Goal: Information Seeking & Learning: Check status

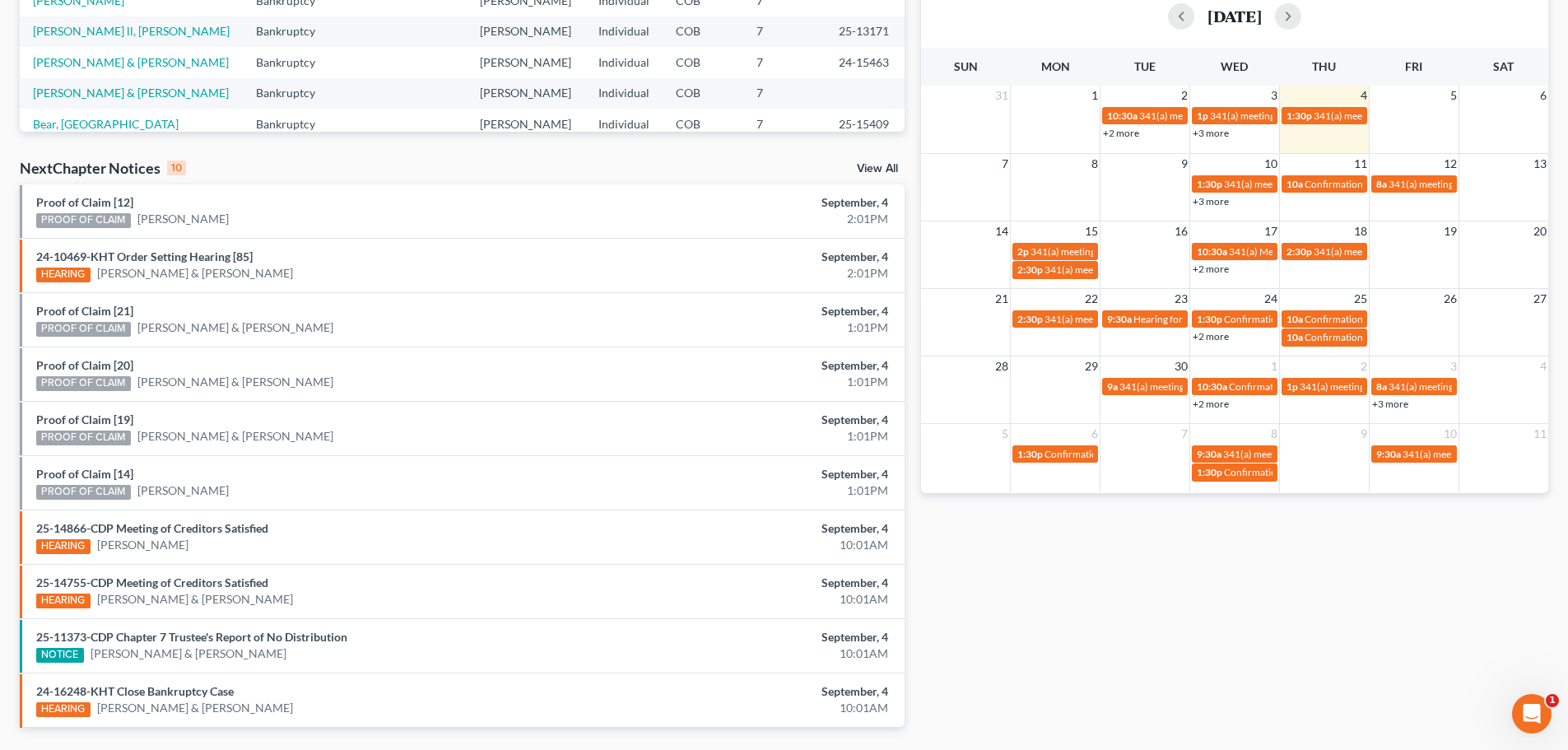
scroll to position [412, 0]
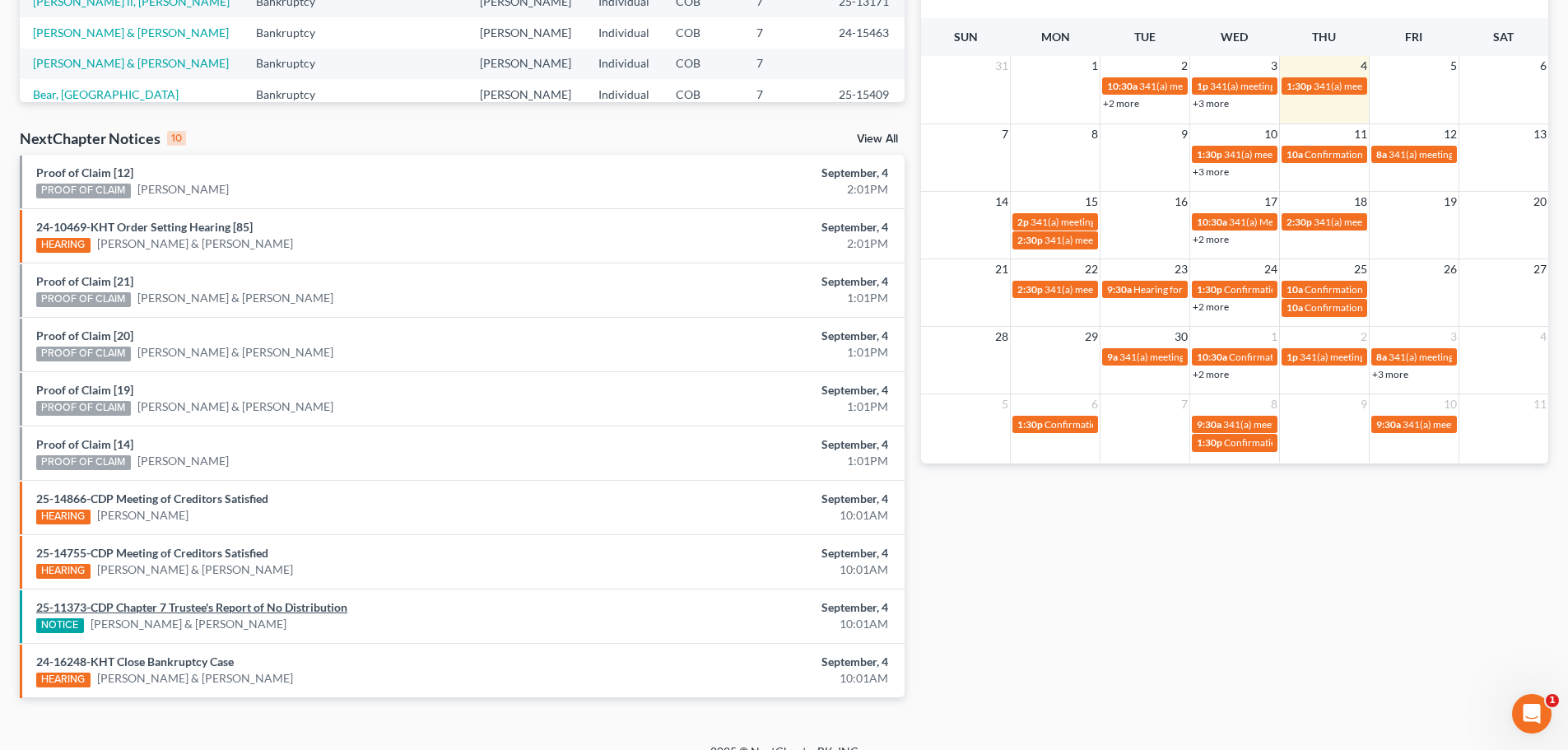
click at [273, 603] on link "25-11373-CDP Chapter 7 Trustee's Report of No Distribution" at bounding box center [192, 607] width 311 height 14
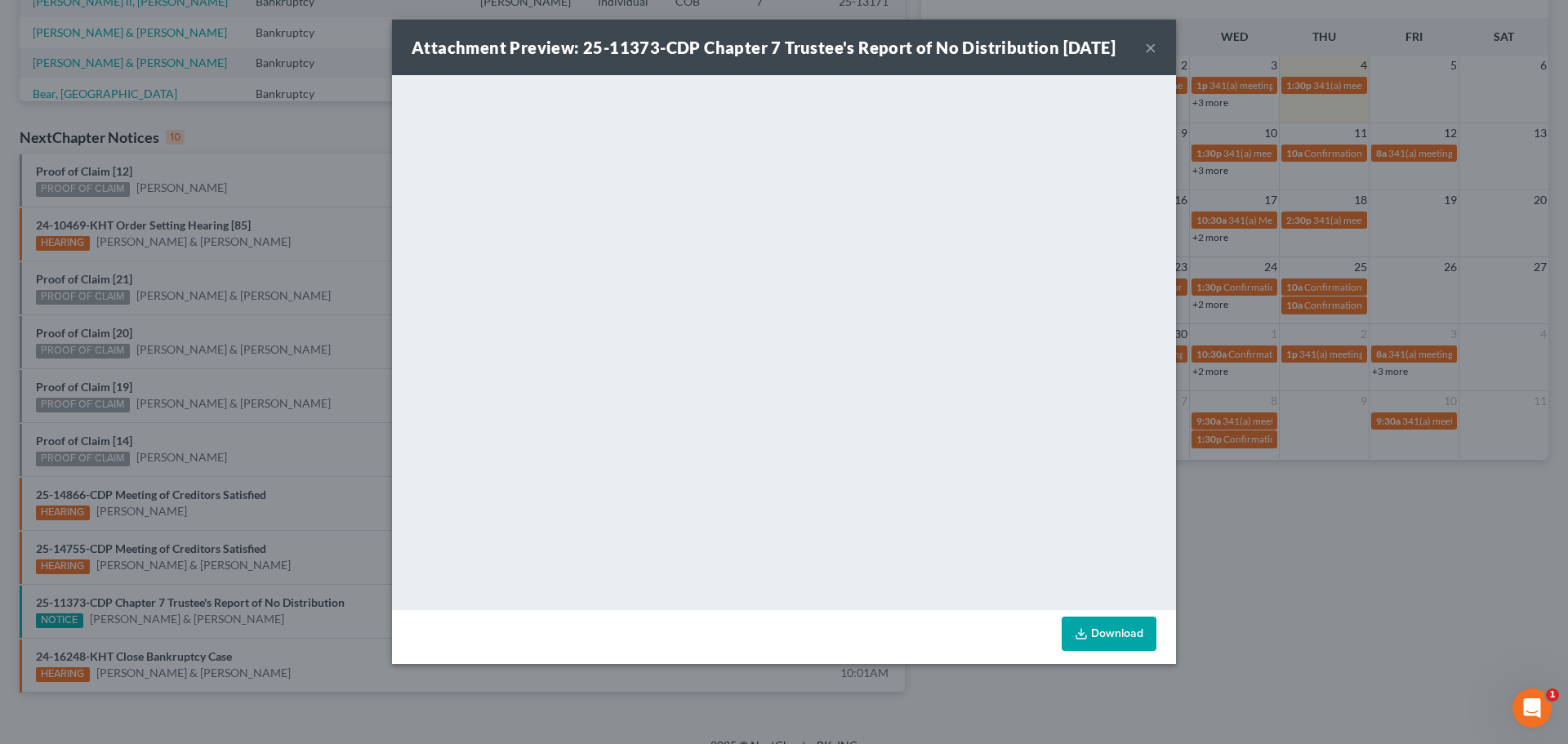
click at [1153, 57] on button "×" at bounding box center [1151, 46] width 12 height 19
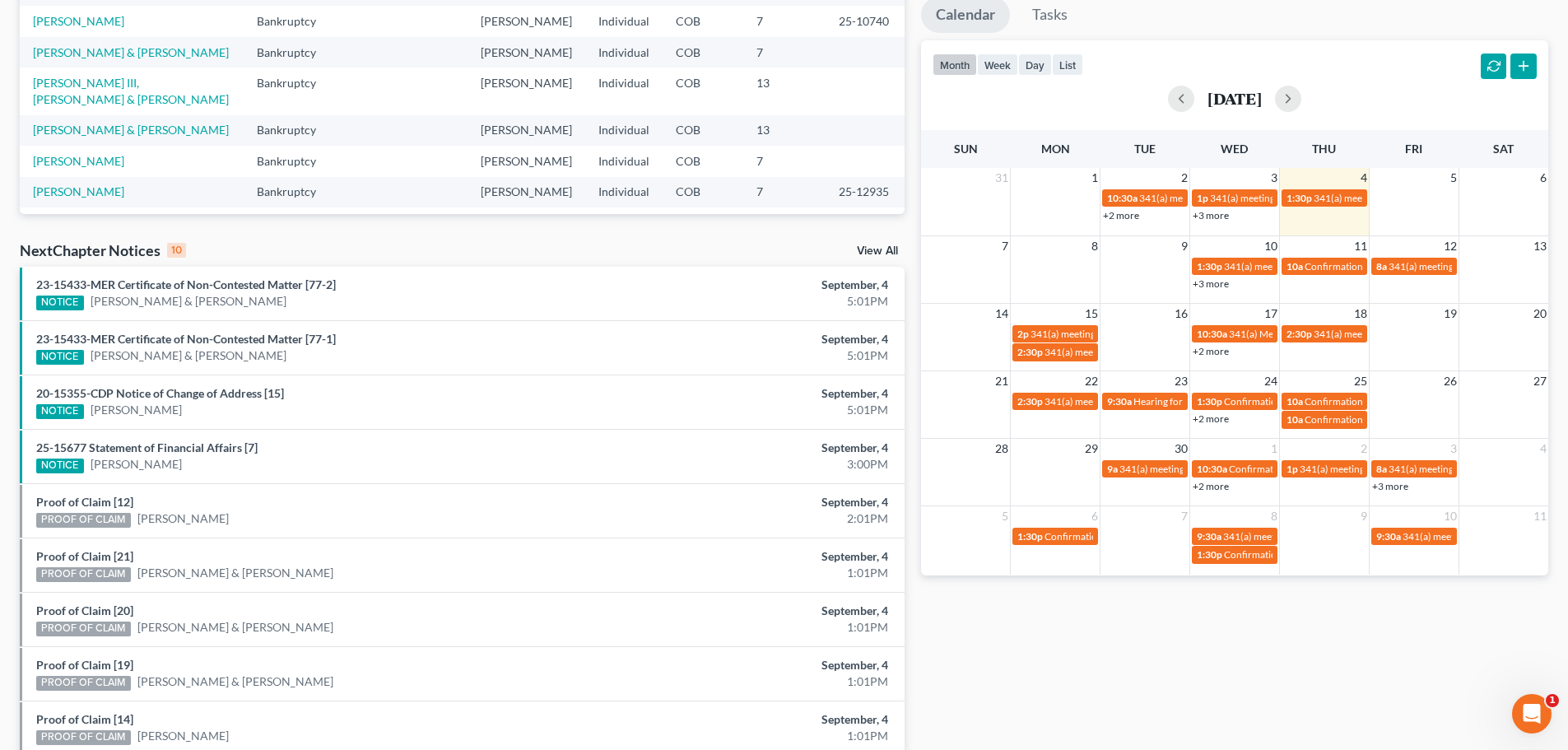
scroll to position [330, 0]
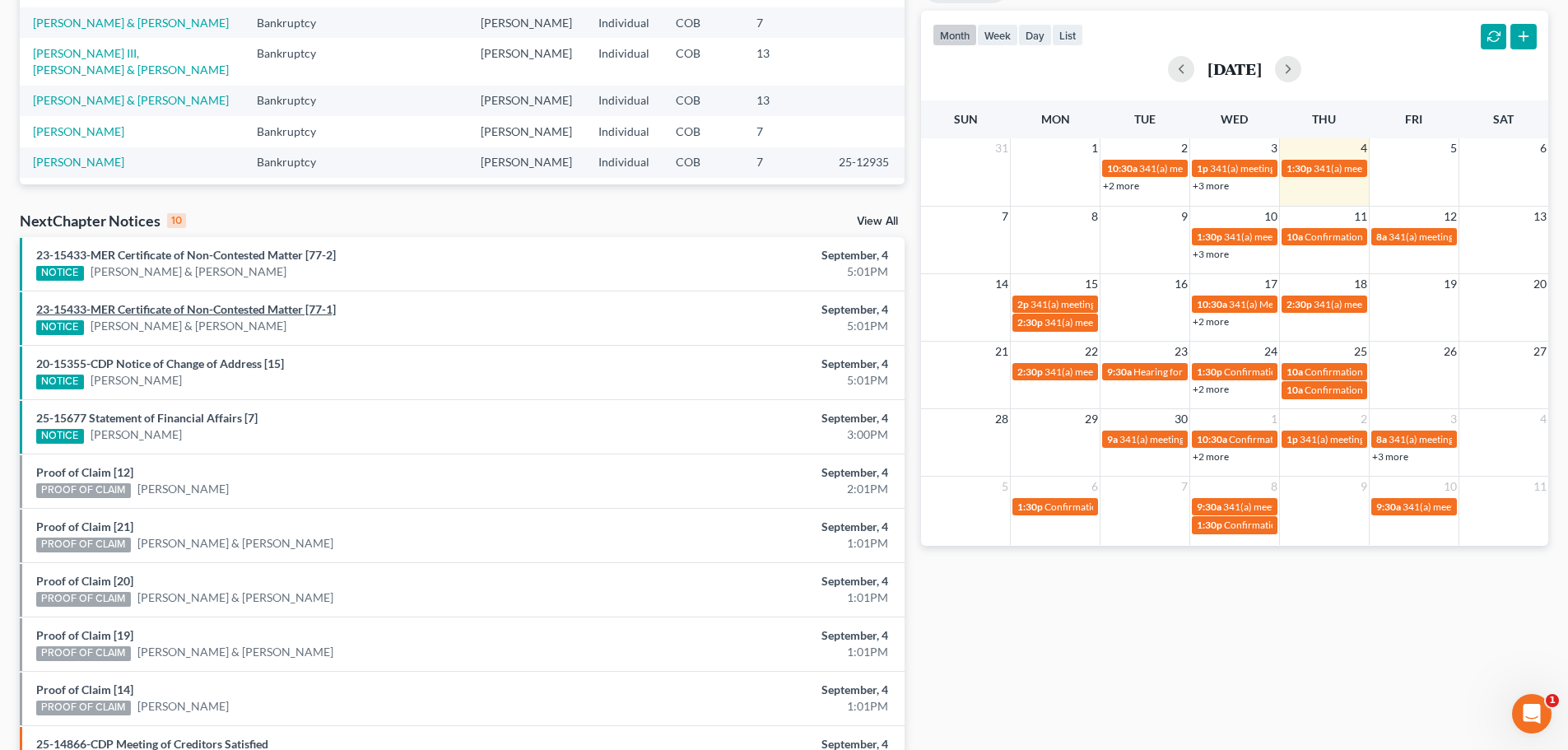
click at [273, 310] on link "23-15433-MER Certificate of Non-Contested Matter [77-1]" at bounding box center [187, 309] width 300 height 14
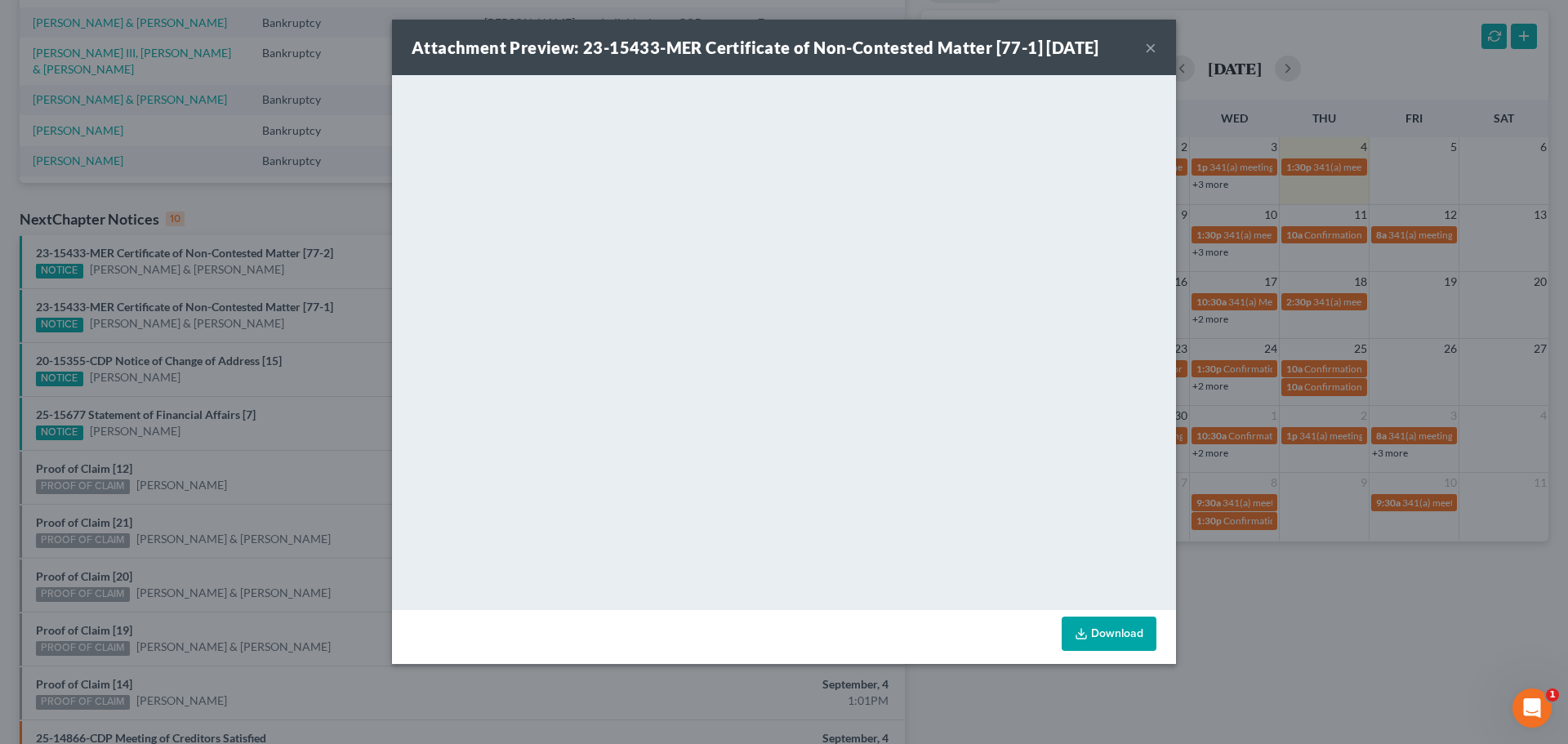
click at [1150, 47] on button "×" at bounding box center [1151, 46] width 12 height 19
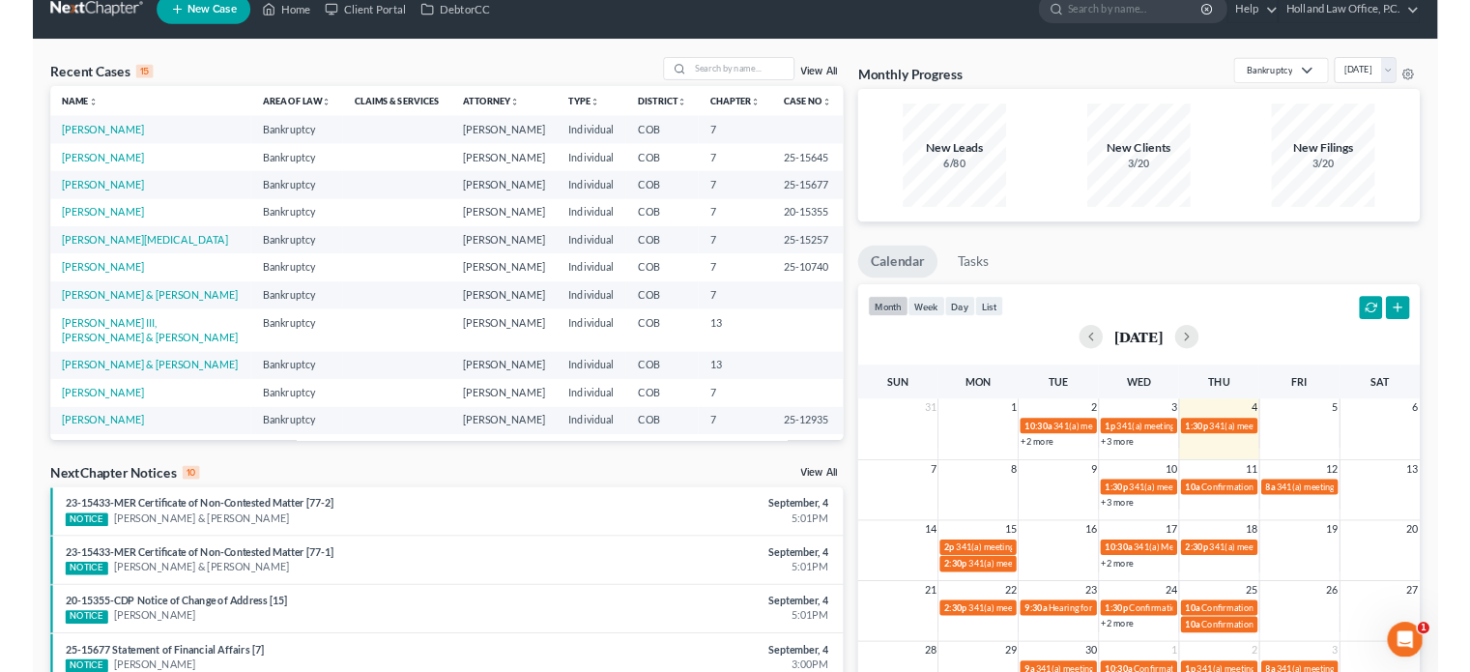
scroll to position [0, 0]
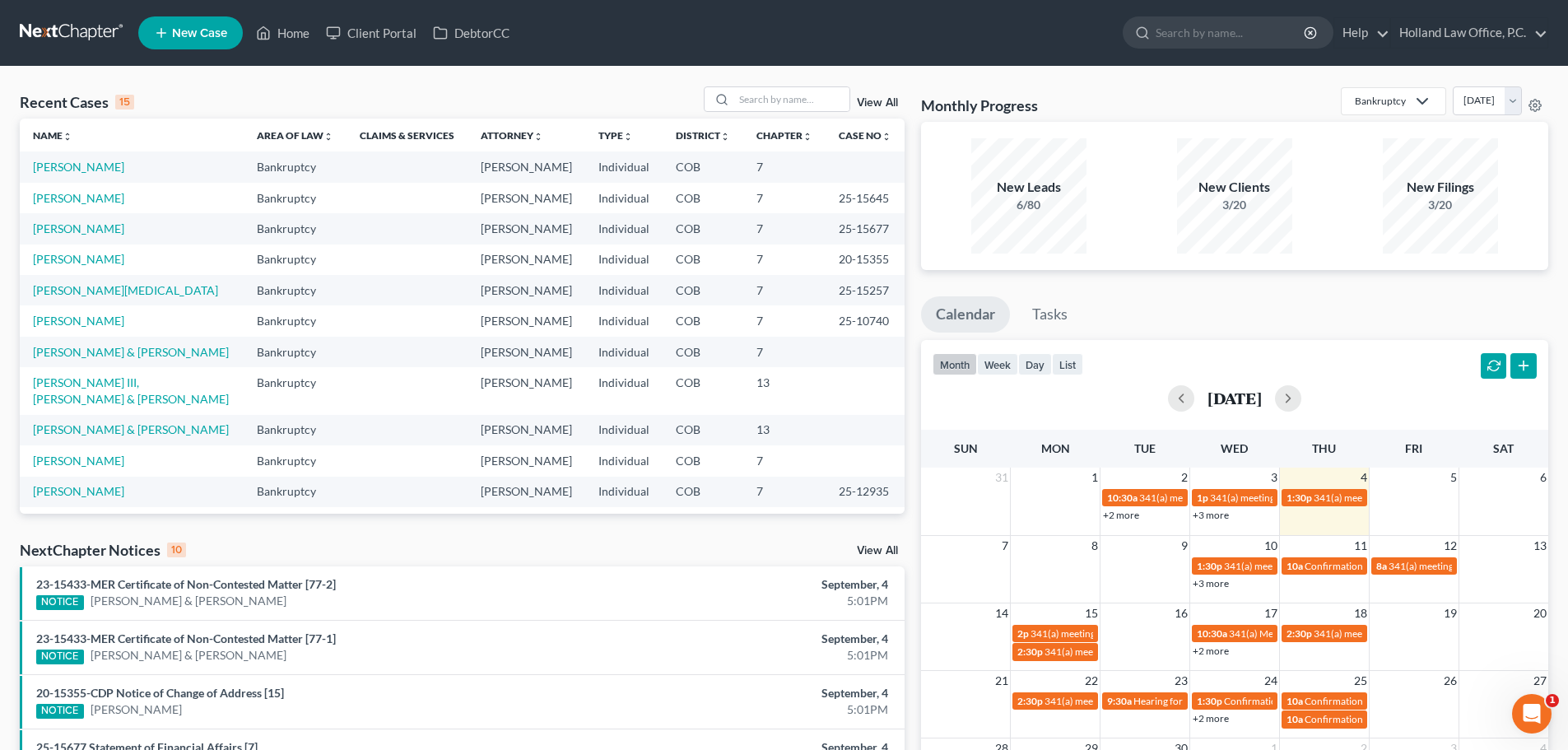
click at [891, 551] on link "View All" at bounding box center [877, 551] width 41 height 12
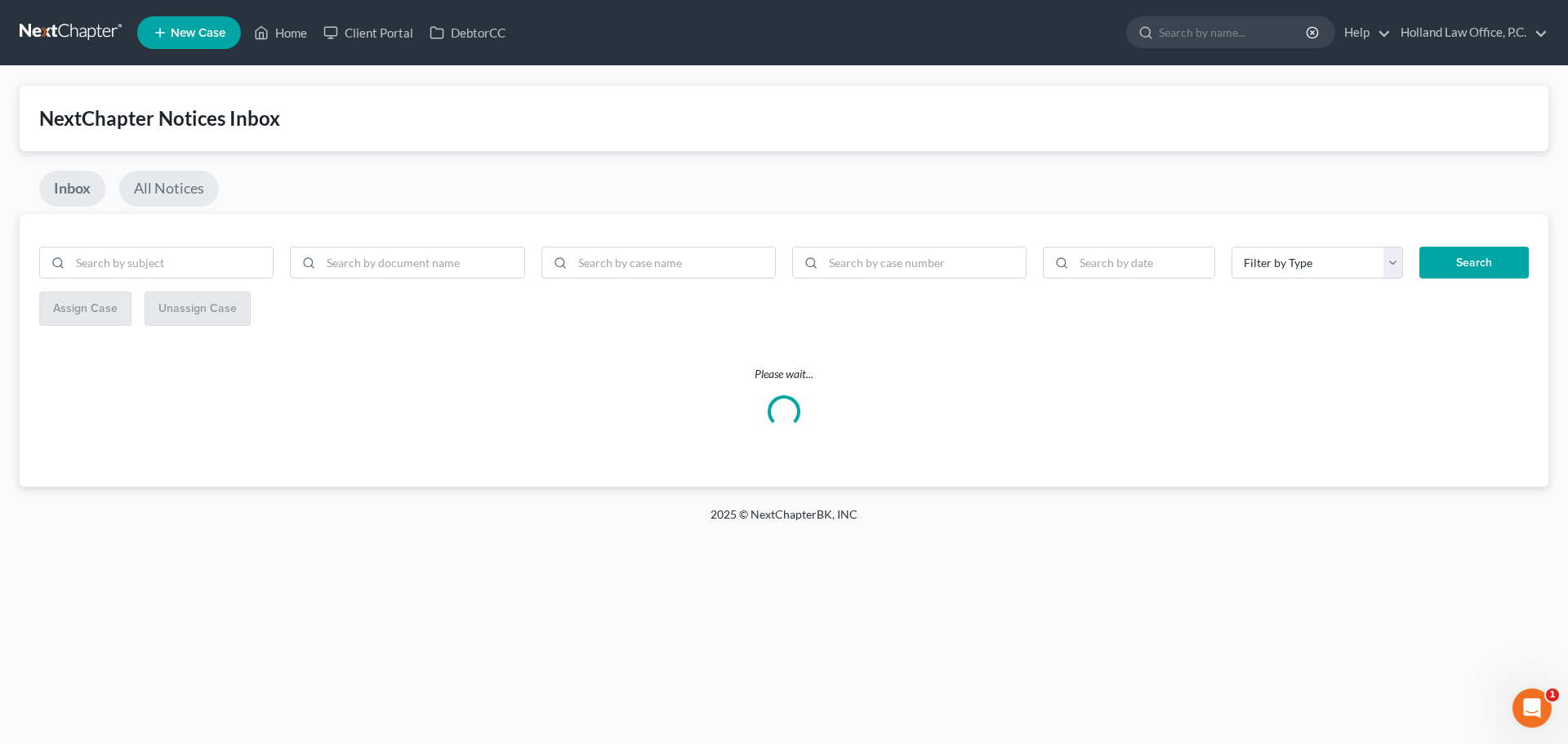
click at [168, 188] on link "All Notices" at bounding box center [169, 189] width 100 height 36
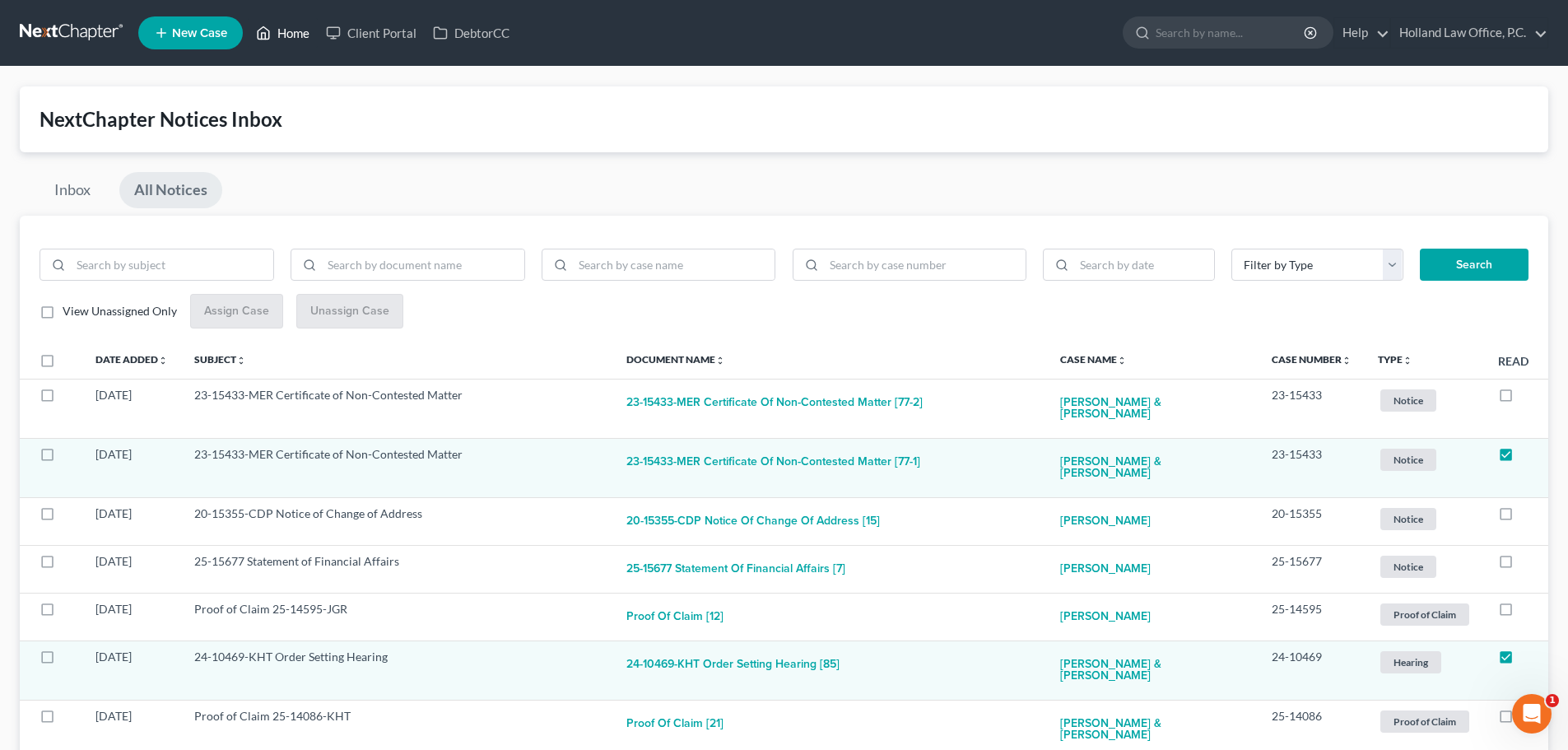
click at [283, 36] on link "Home" at bounding box center [283, 32] width 70 height 30
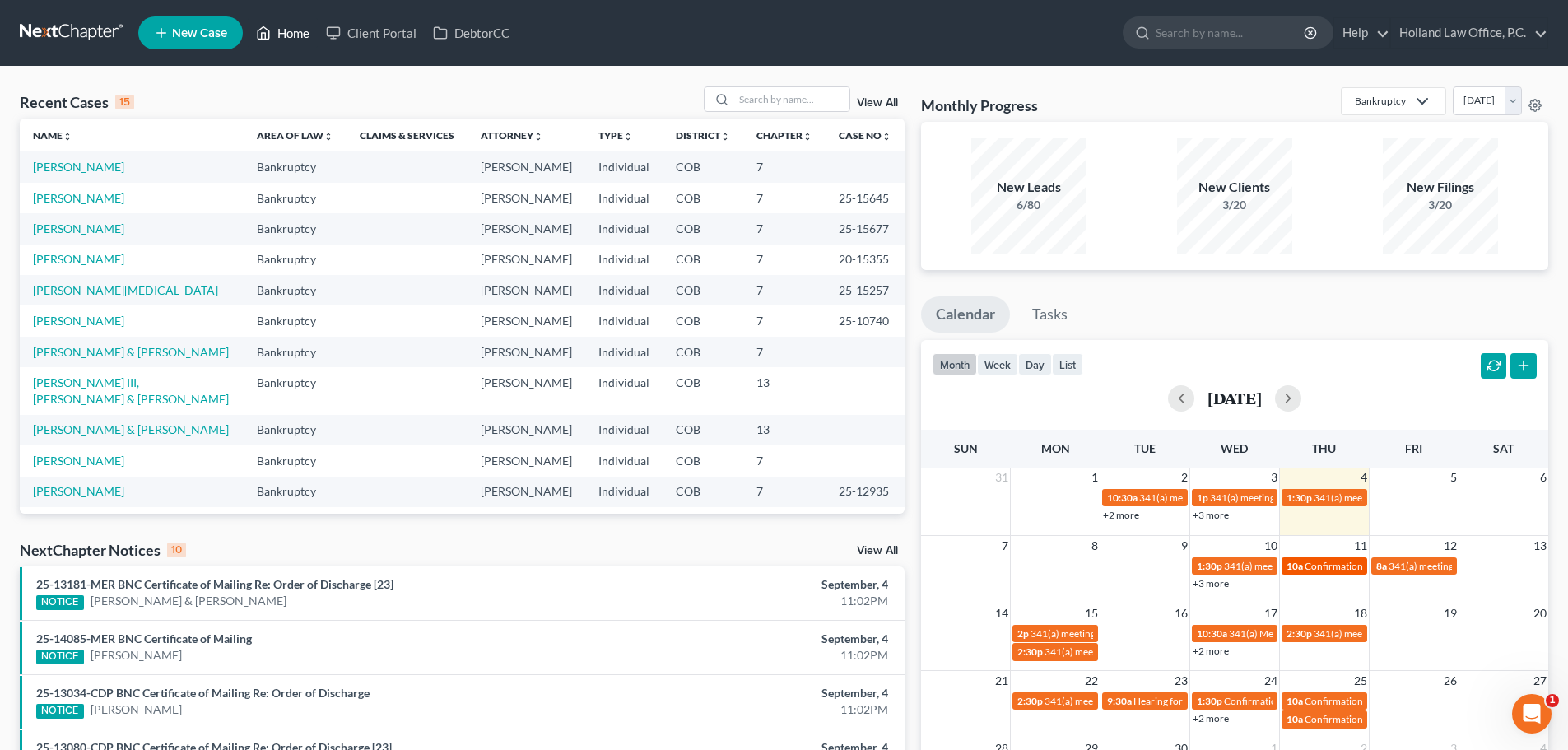
click at [1321, 568] on span "Confirmation hearing for [PERSON_NAME]" at bounding box center [1398, 566] width 187 height 12
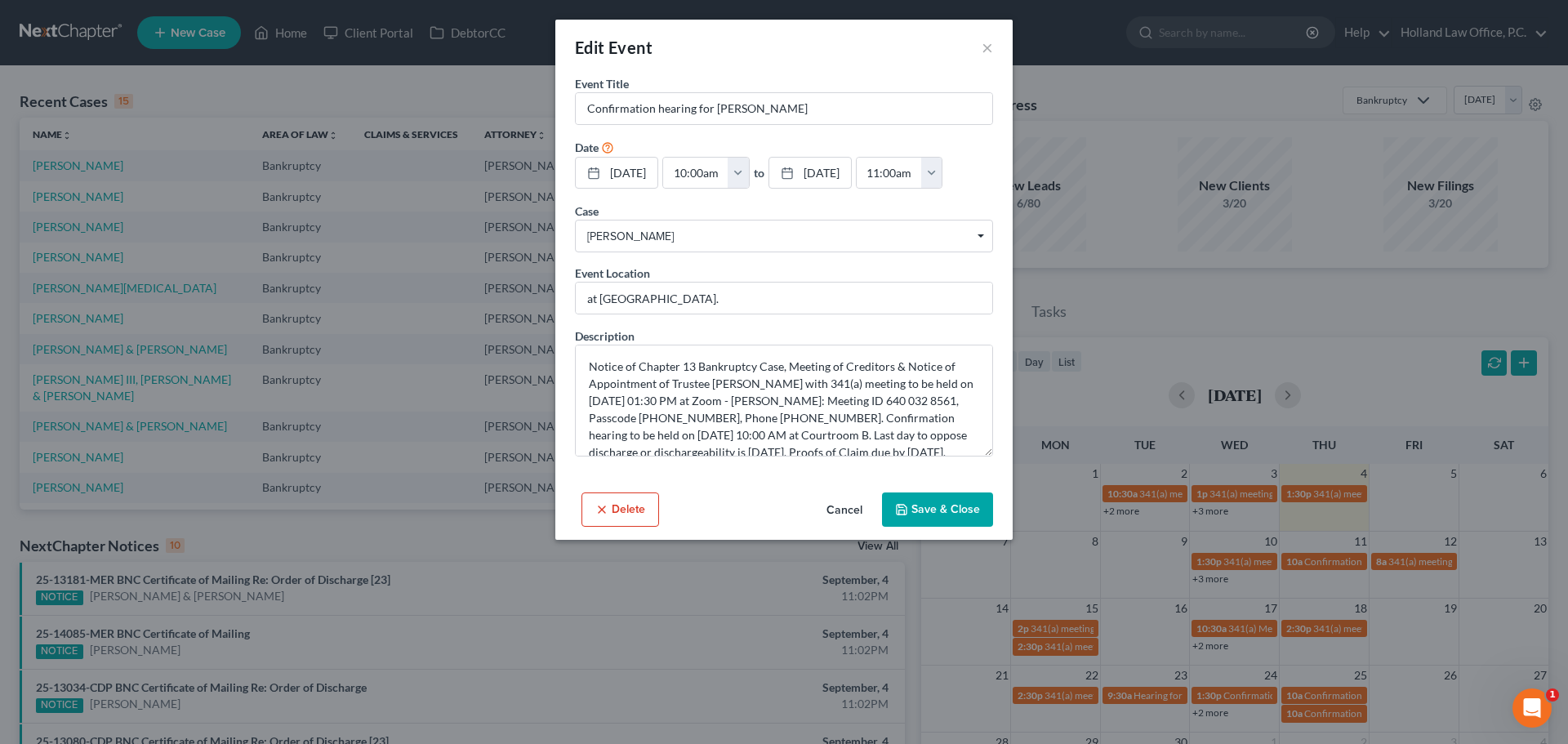
click at [917, 511] on button "Save & Close" at bounding box center [937, 510] width 111 height 35
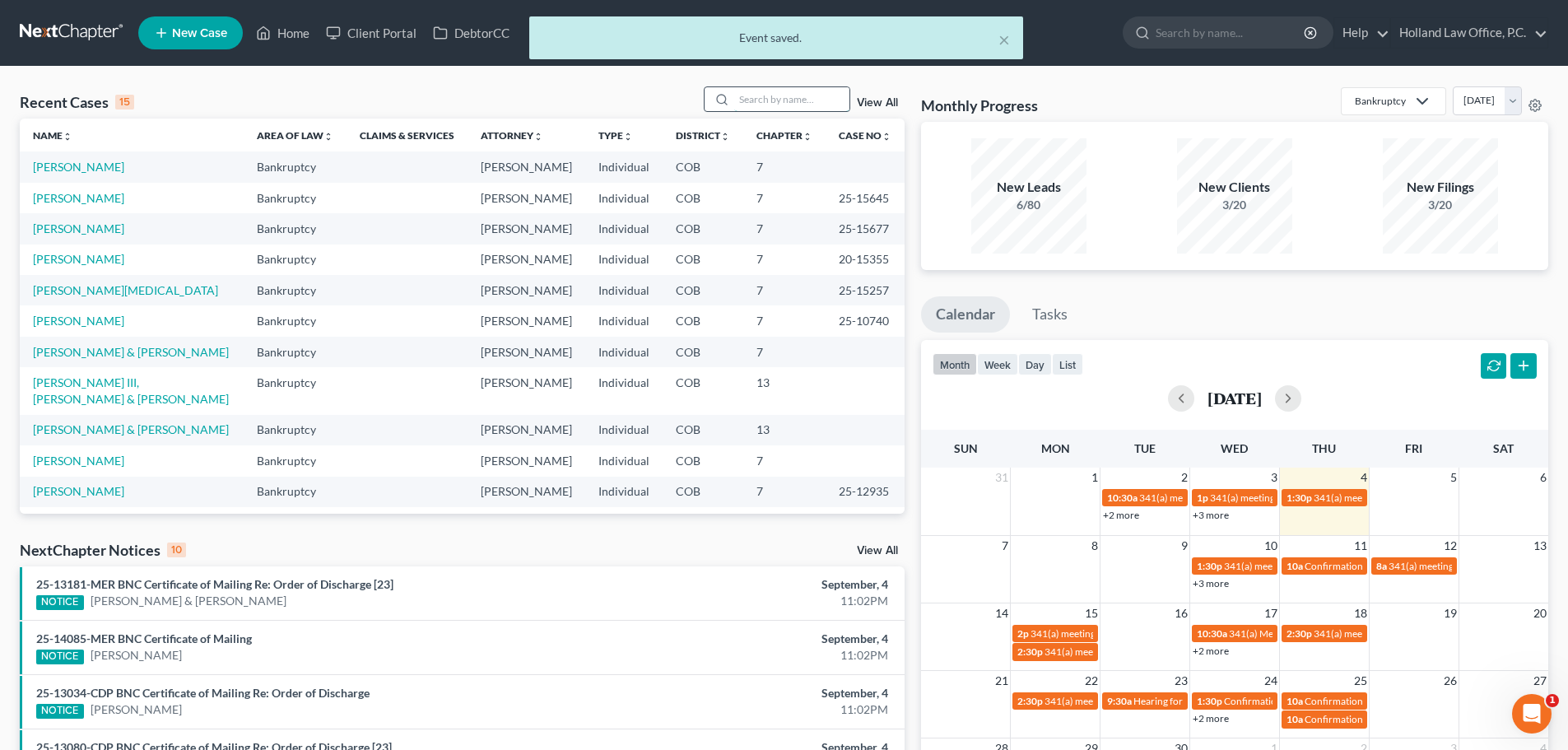
click at [806, 96] on input "search" at bounding box center [791, 99] width 115 height 24
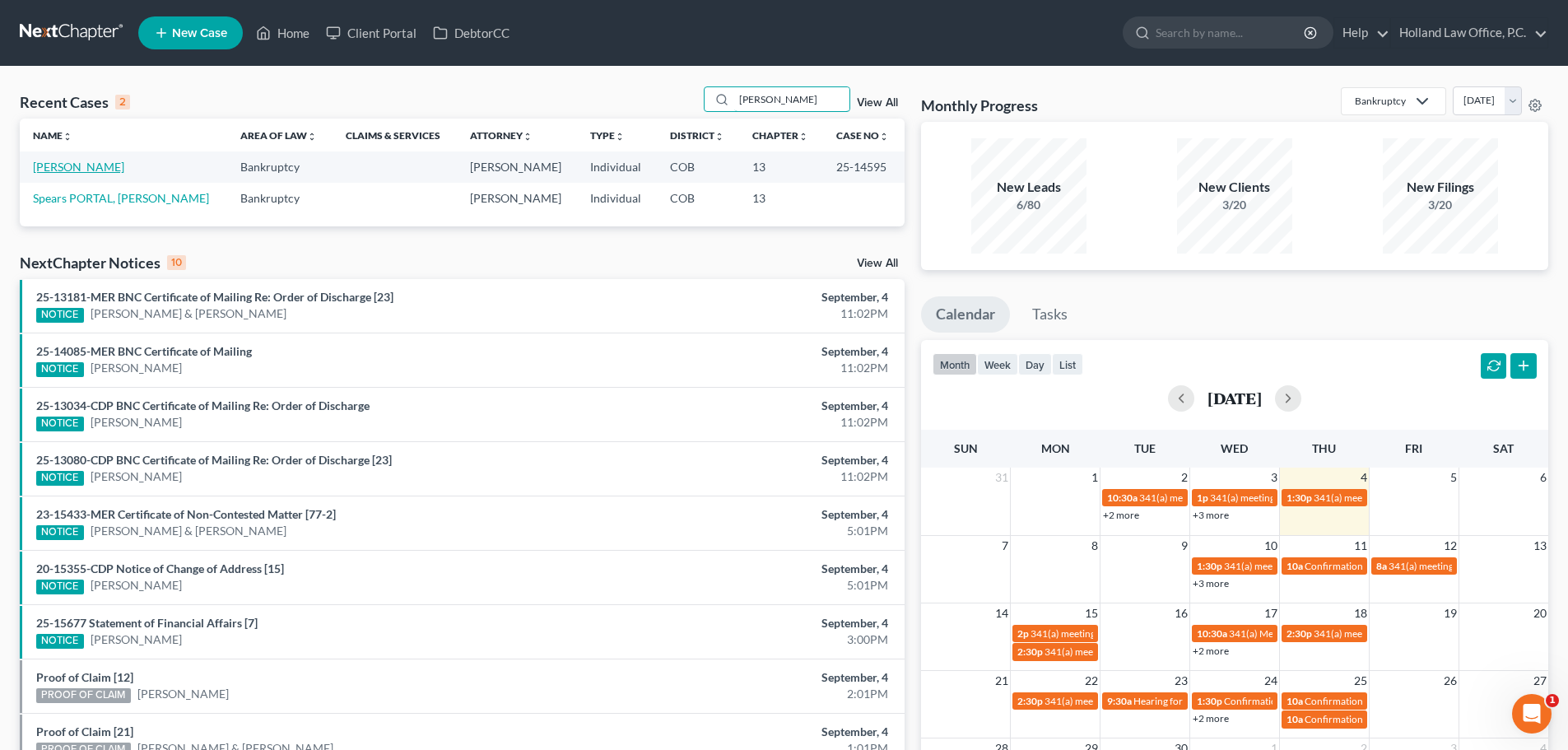
type input "stacy spears"
click at [64, 170] on link "[PERSON_NAME]" at bounding box center [78, 166] width 91 height 14
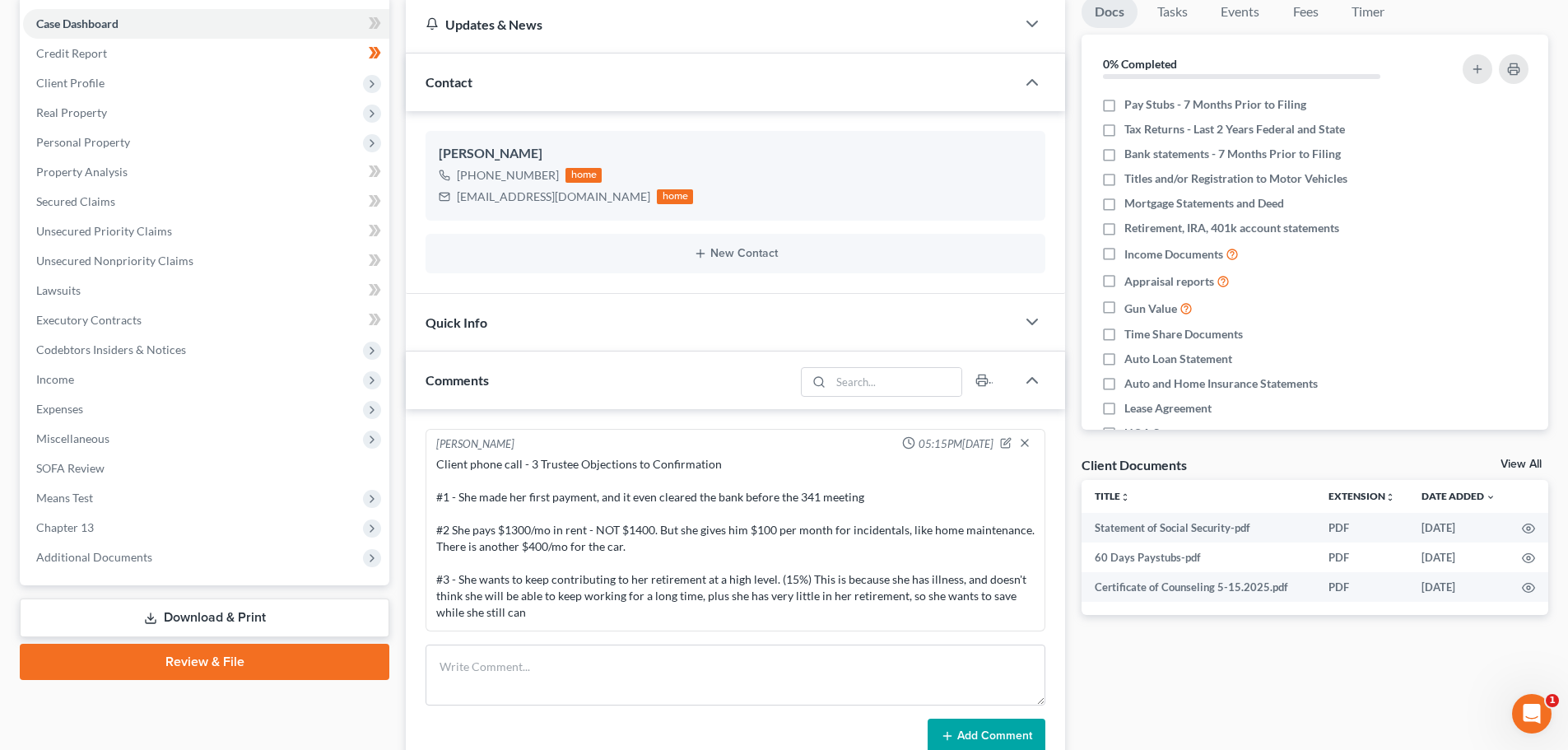
scroll to position [412, 0]
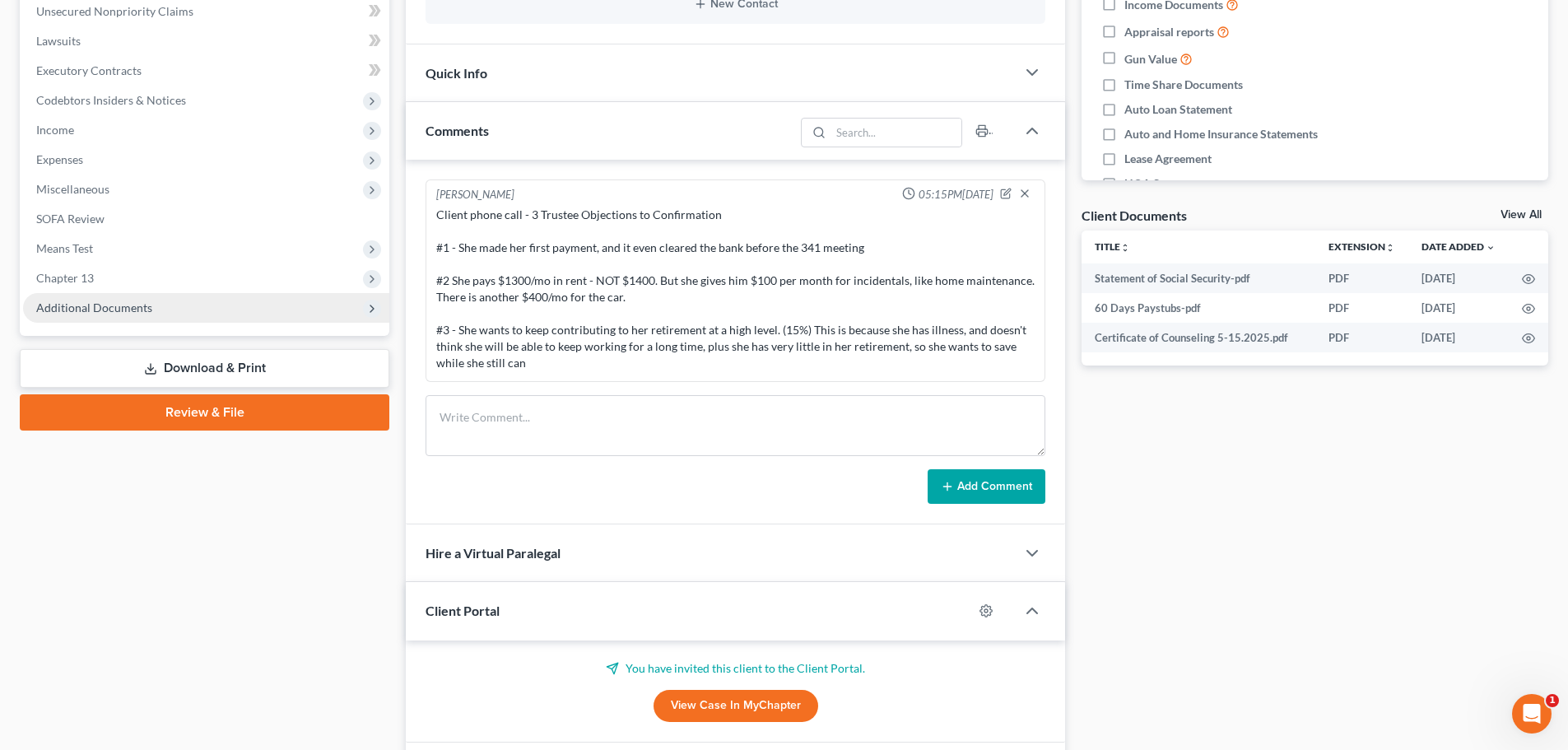
click at [141, 310] on span "Additional Documents" at bounding box center [95, 308] width 116 height 14
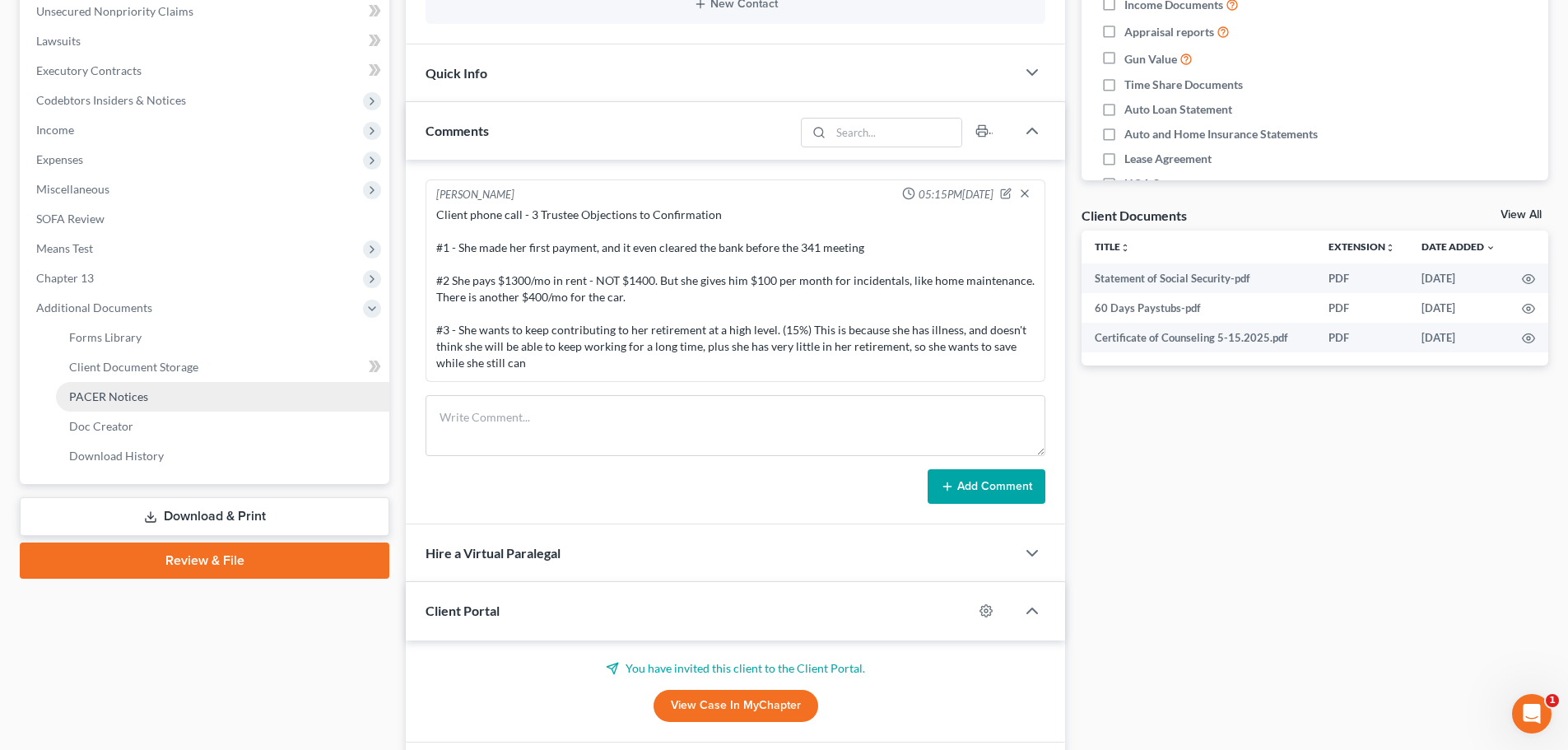
click at [122, 395] on span "PACER Notices" at bounding box center [108, 396] width 79 height 14
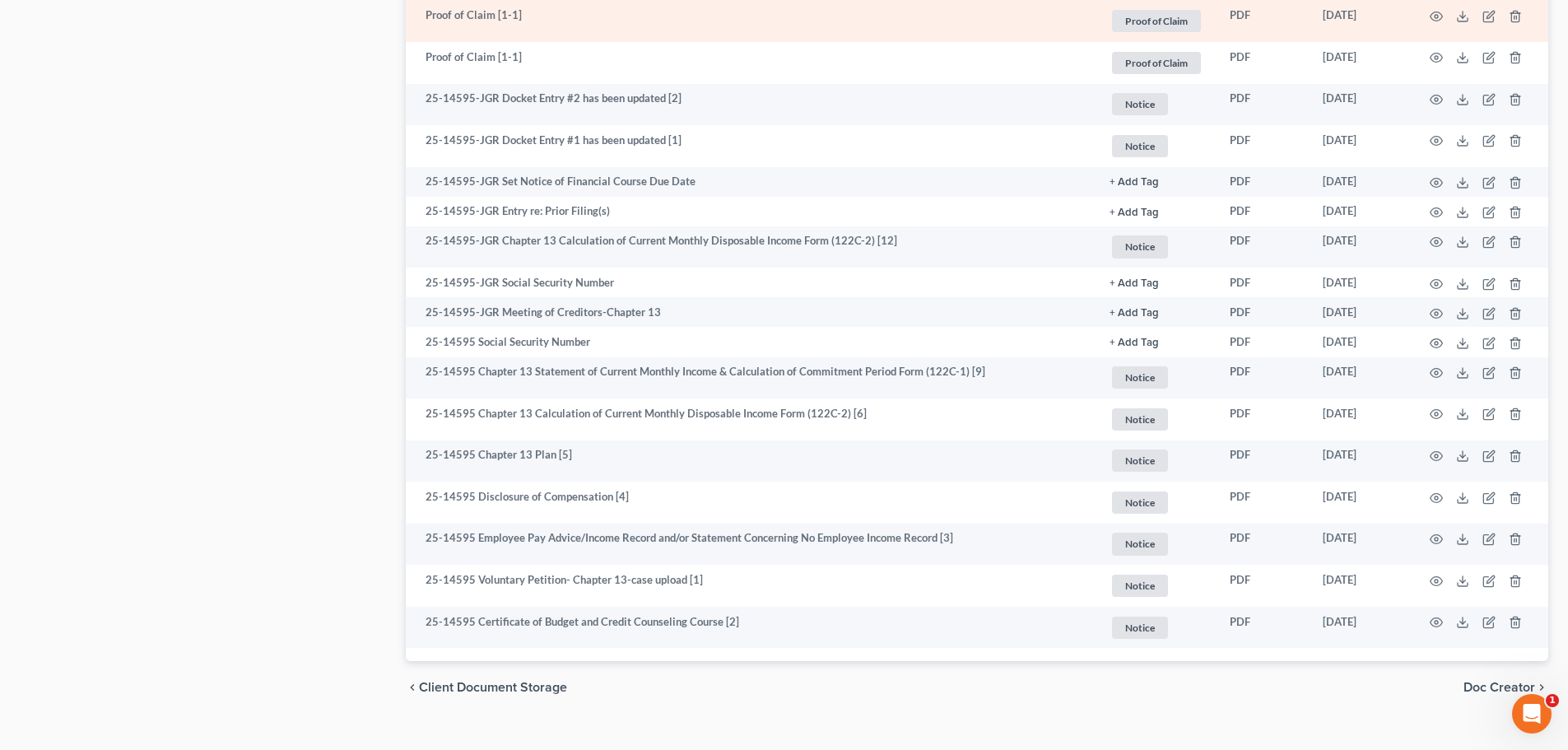
scroll to position [1359, 0]
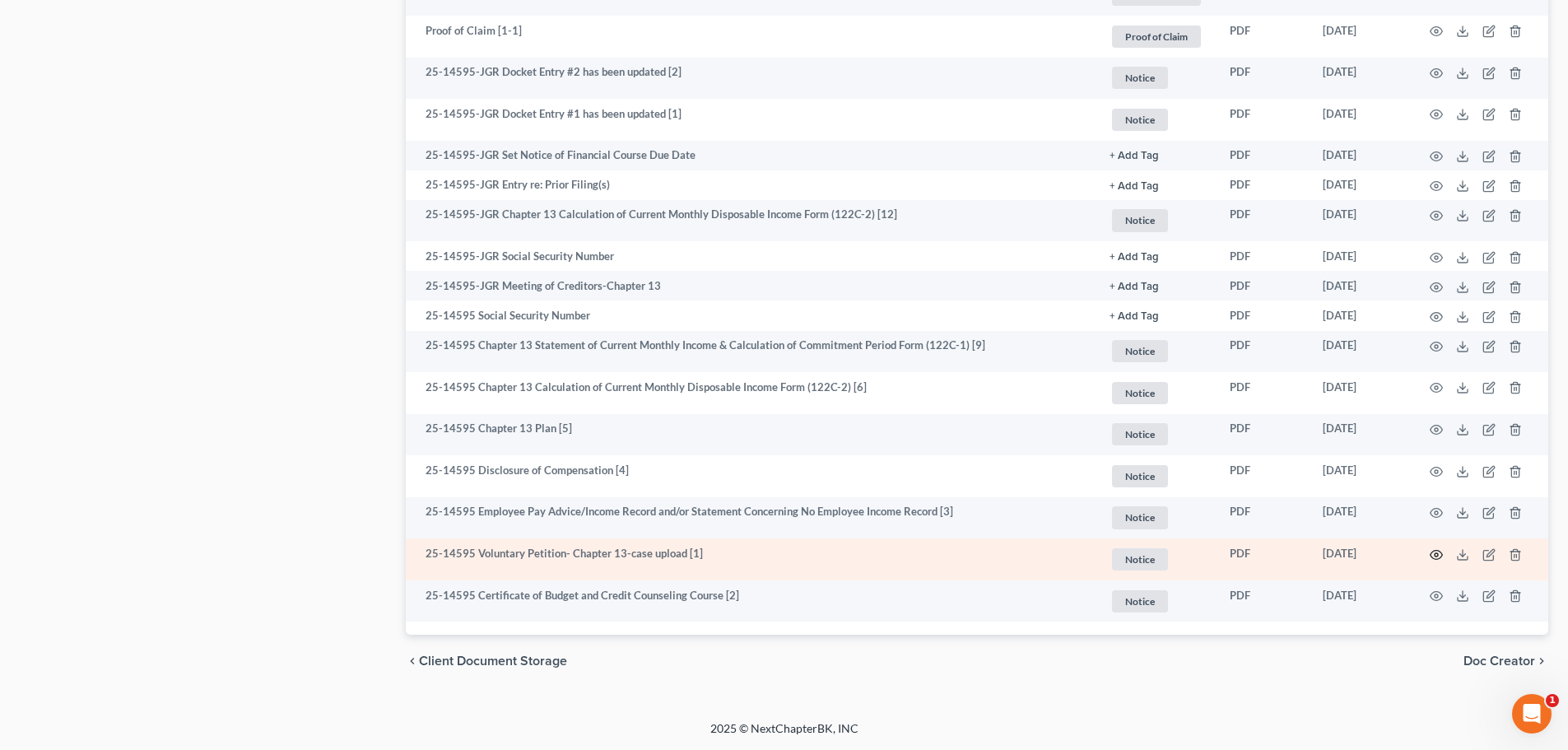
click at [1439, 557] on icon "button" at bounding box center [1435, 555] width 13 height 13
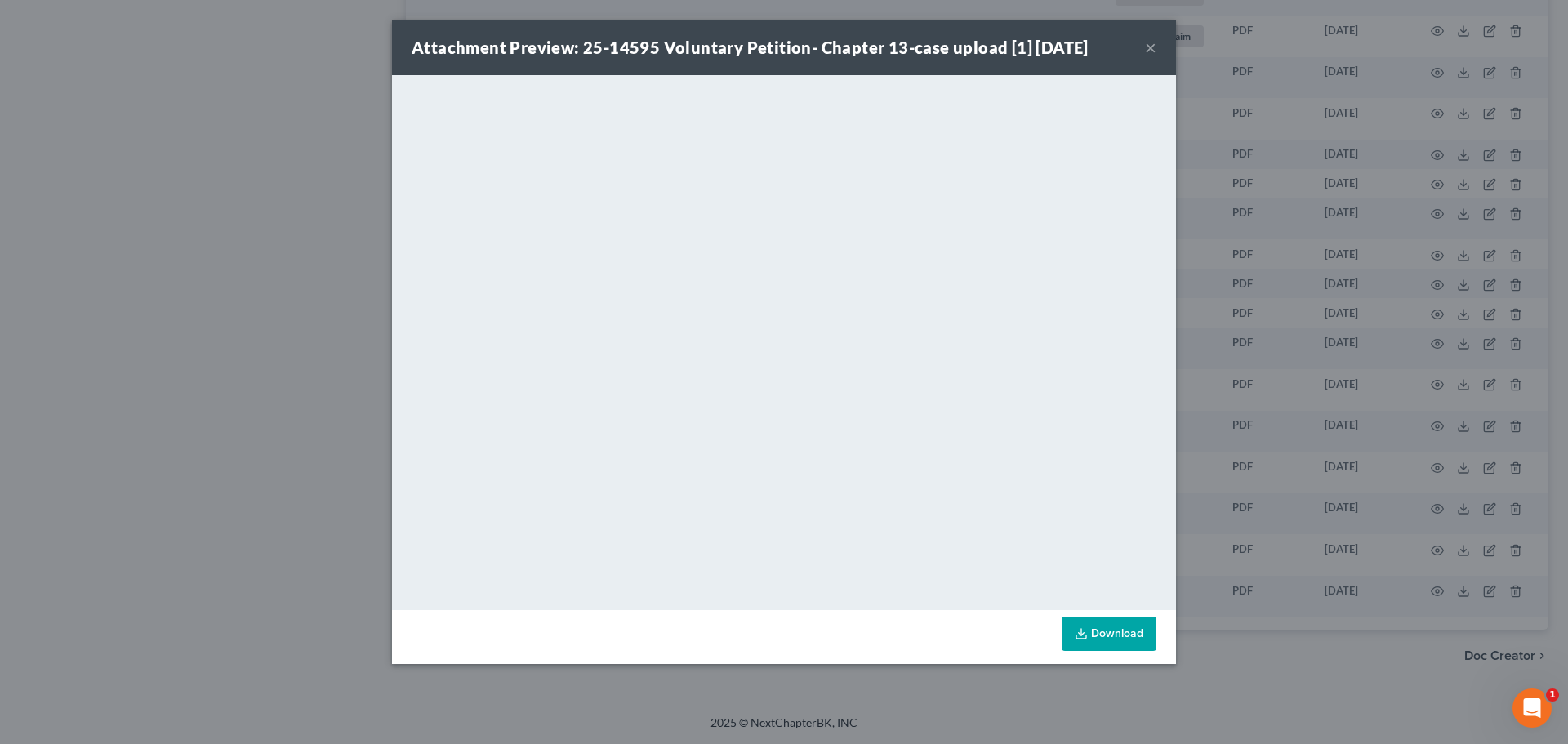
click at [1153, 53] on button "×" at bounding box center [1151, 46] width 12 height 19
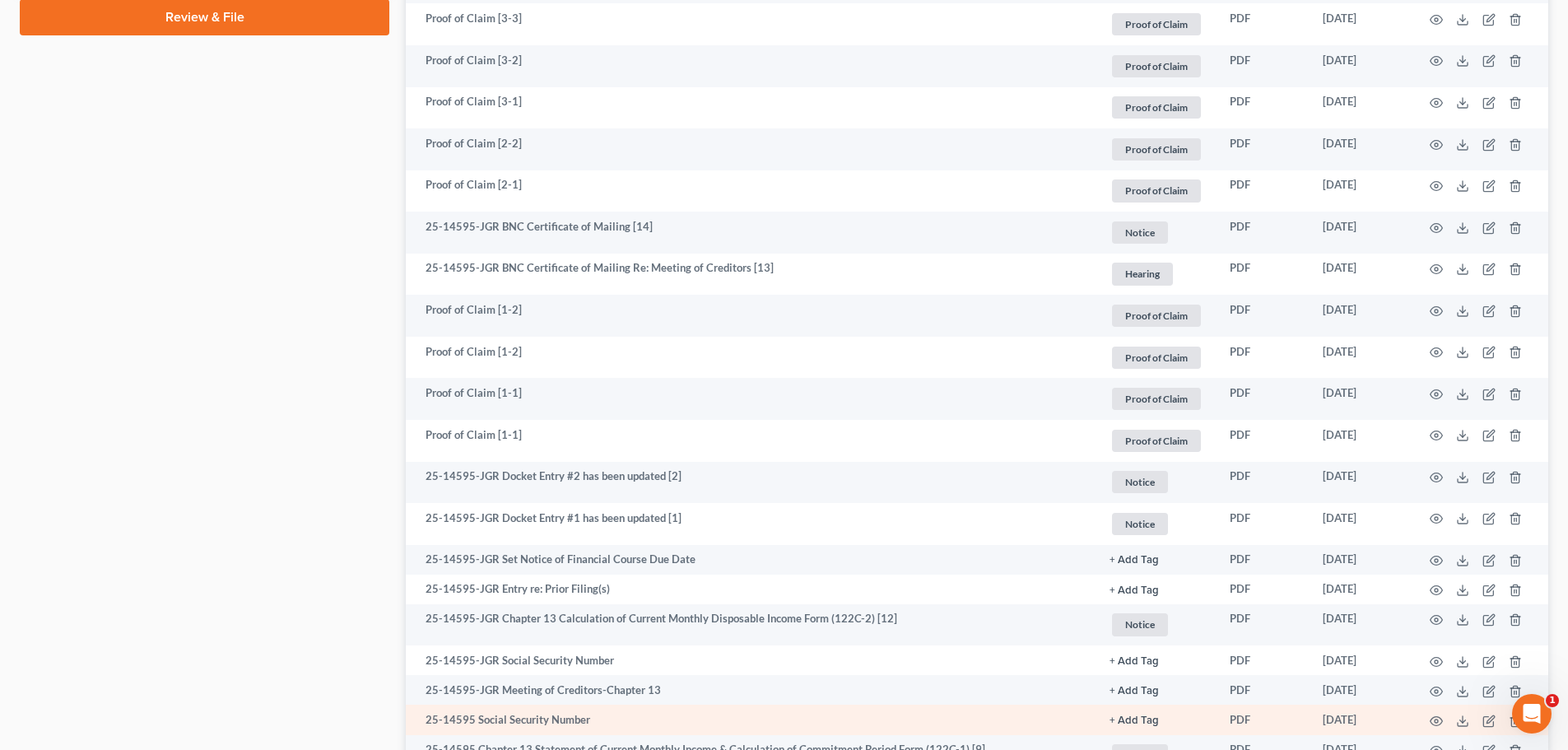
scroll to position [948, 0]
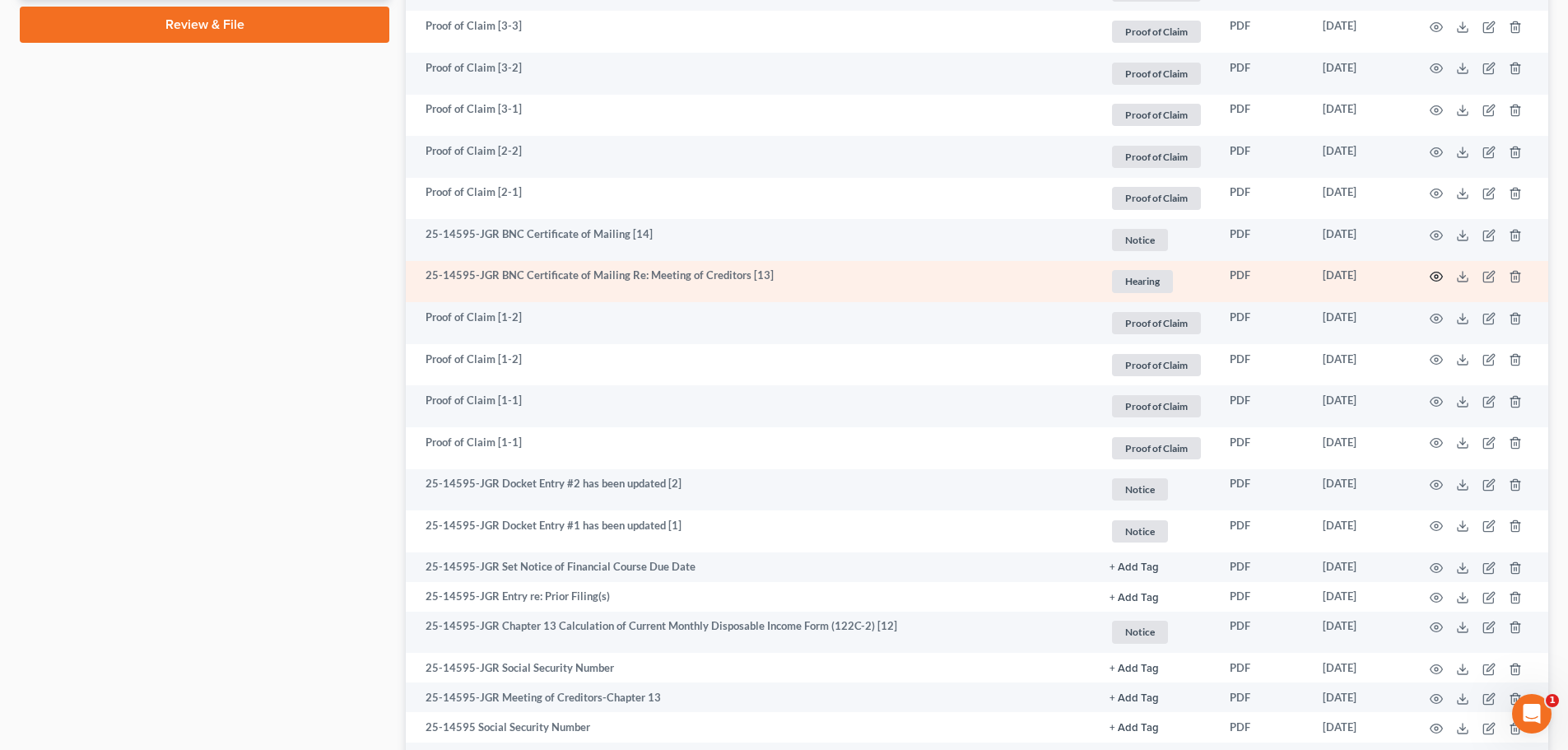
click at [1436, 280] on icon "button" at bounding box center [1435, 276] width 13 height 13
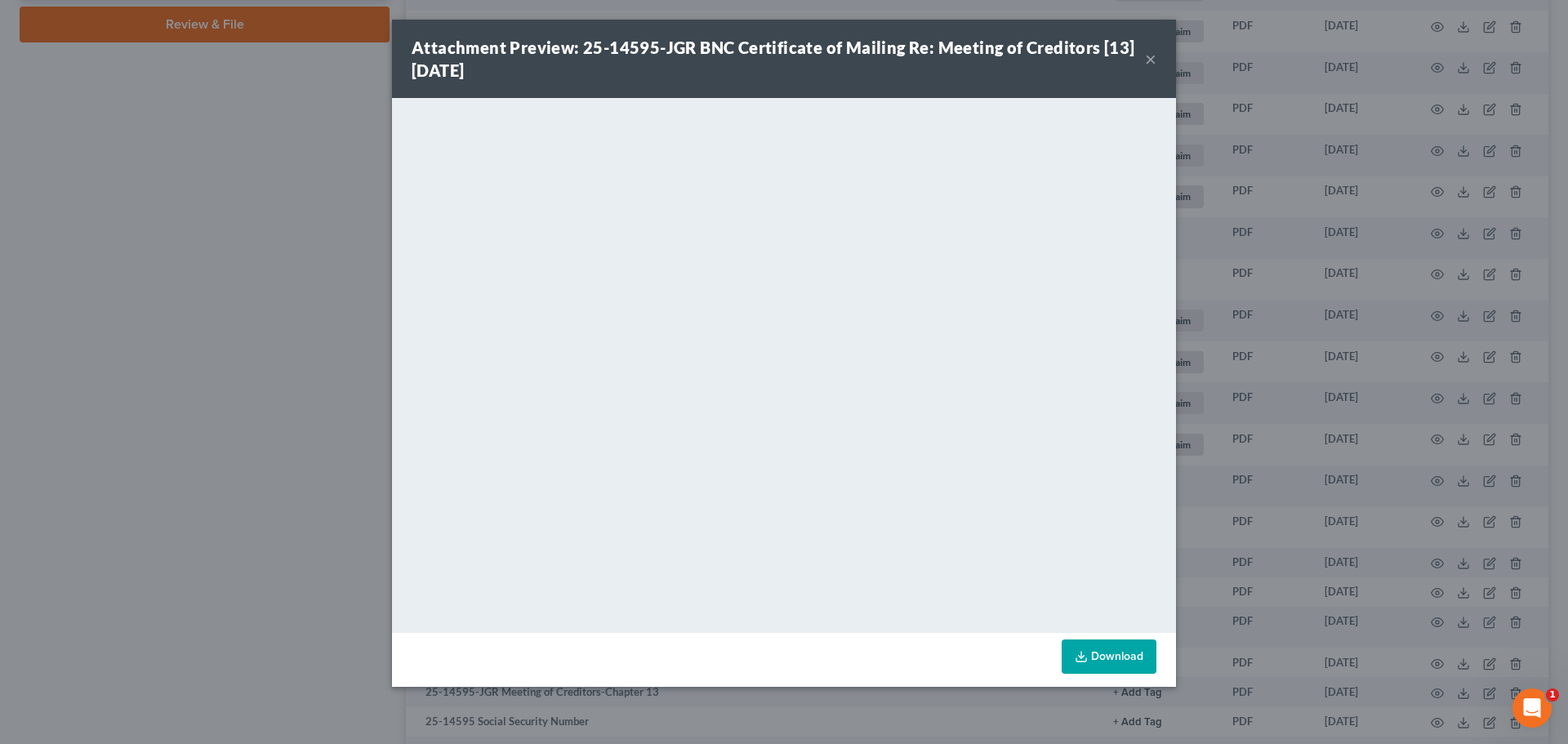
click at [1152, 57] on button "×" at bounding box center [1151, 58] width 12 height 19
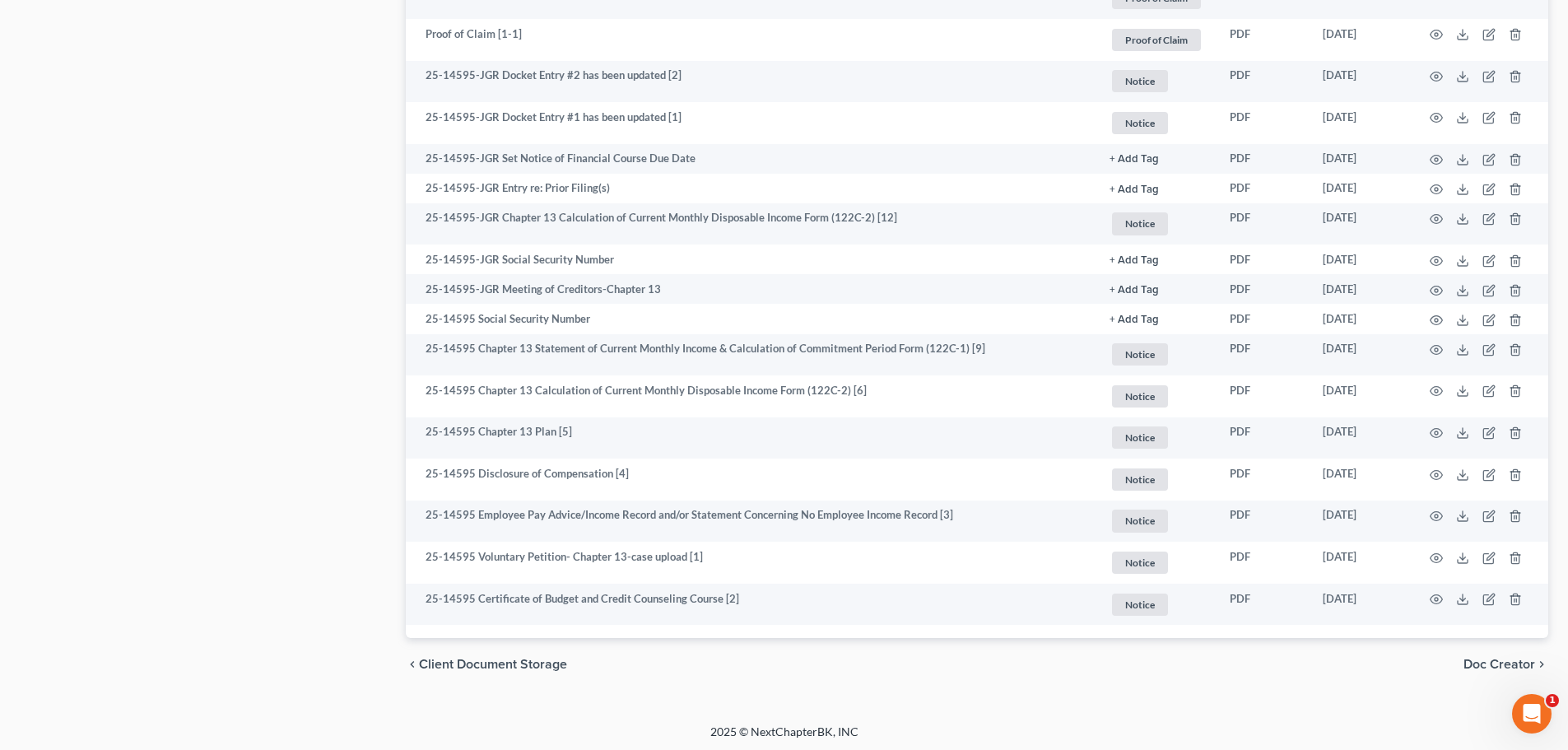
scroll to position [1359, 0]
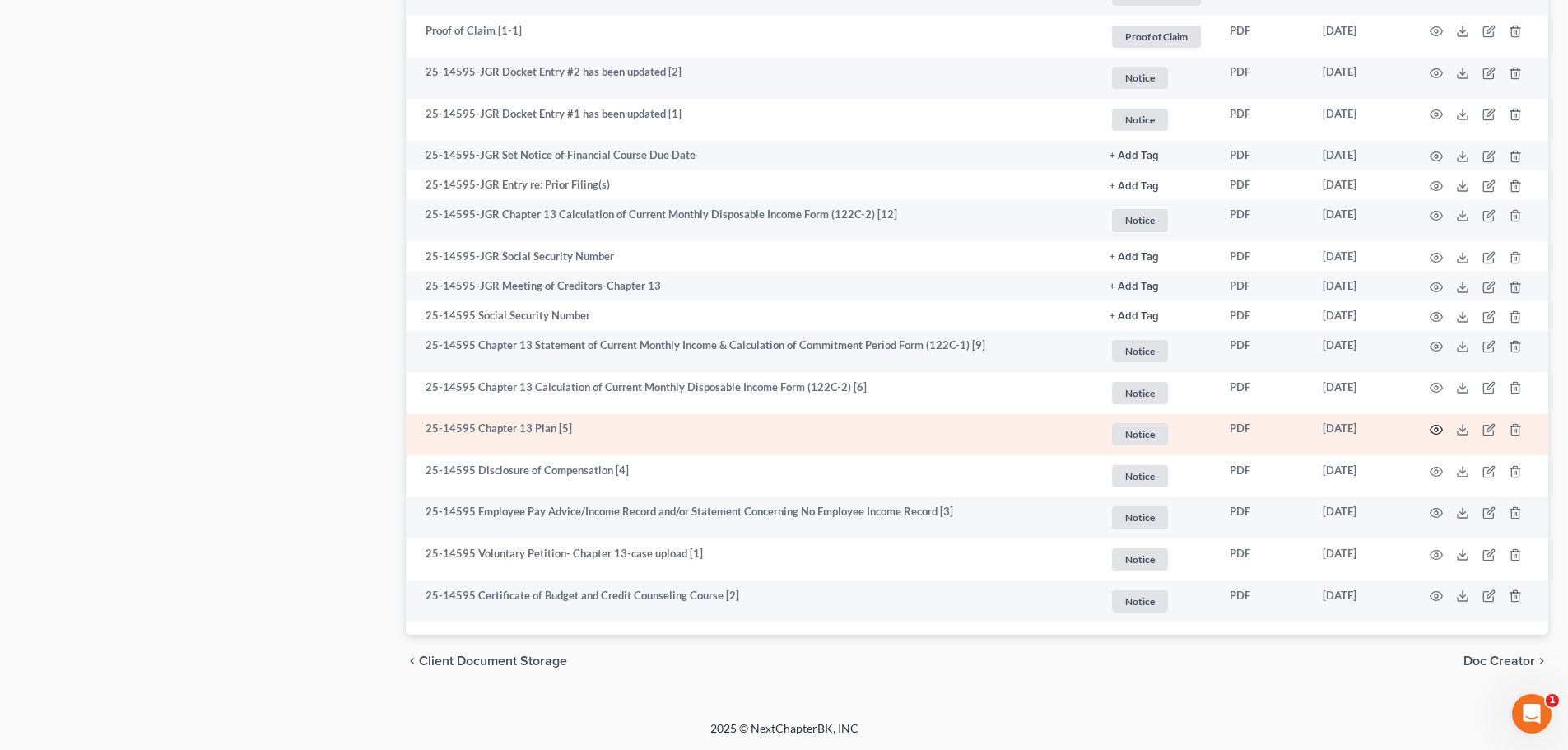
click at [1433, 430] on icon "button" at bounding box center [1435, 430] width 13 height 13
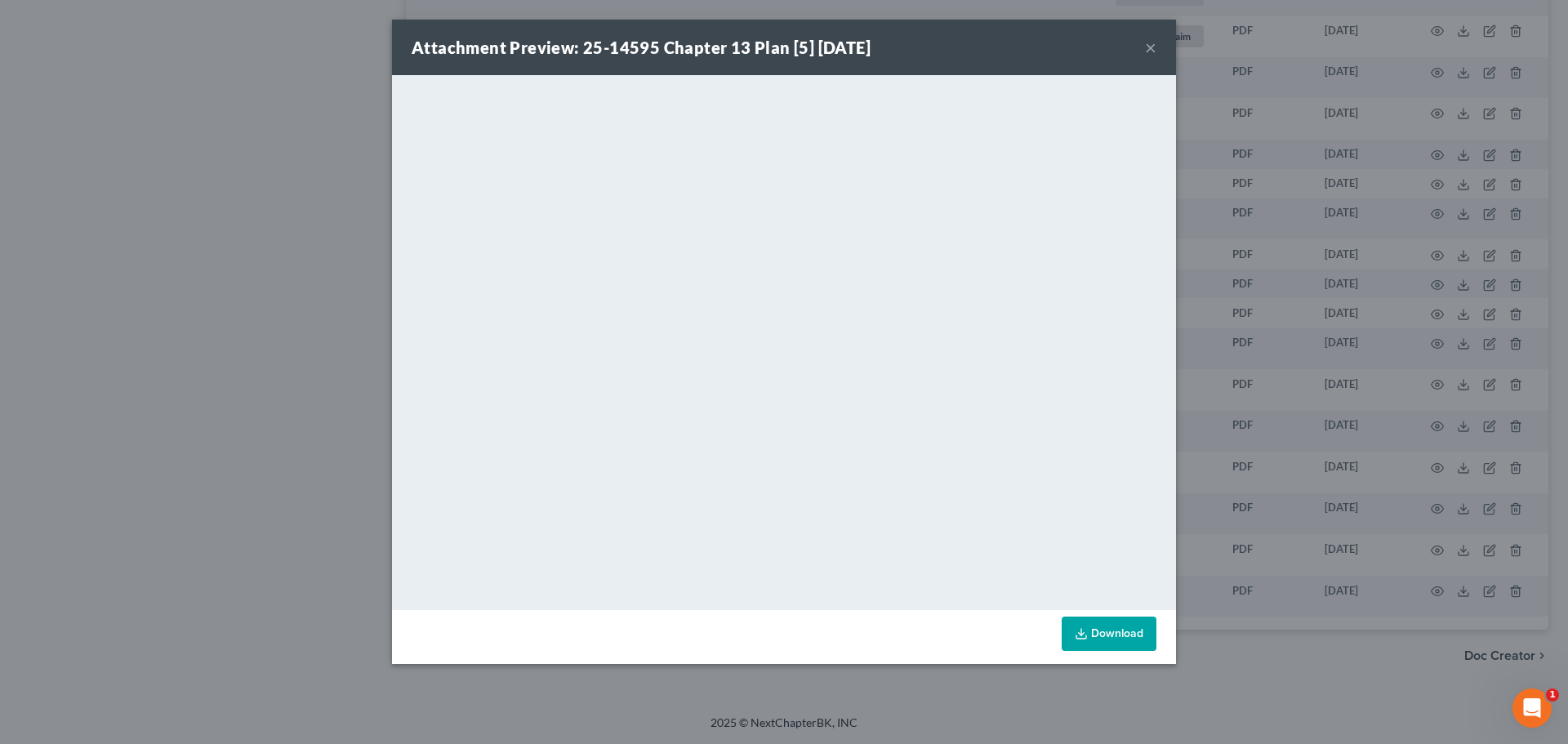
click at [1153, 52] on button "×" at bounding box center [1151, 46] width 12 height 19
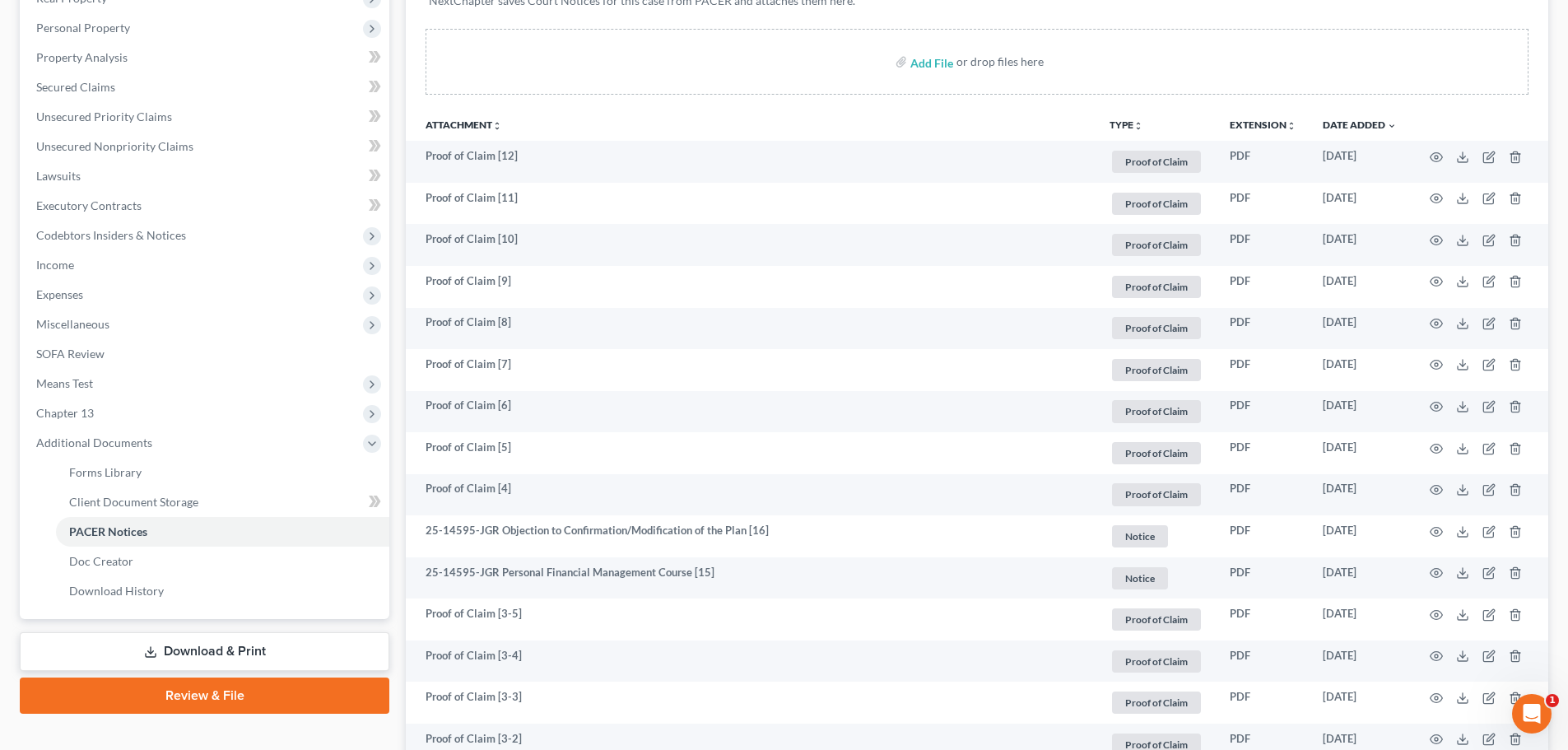
scroll to position [289, 0]
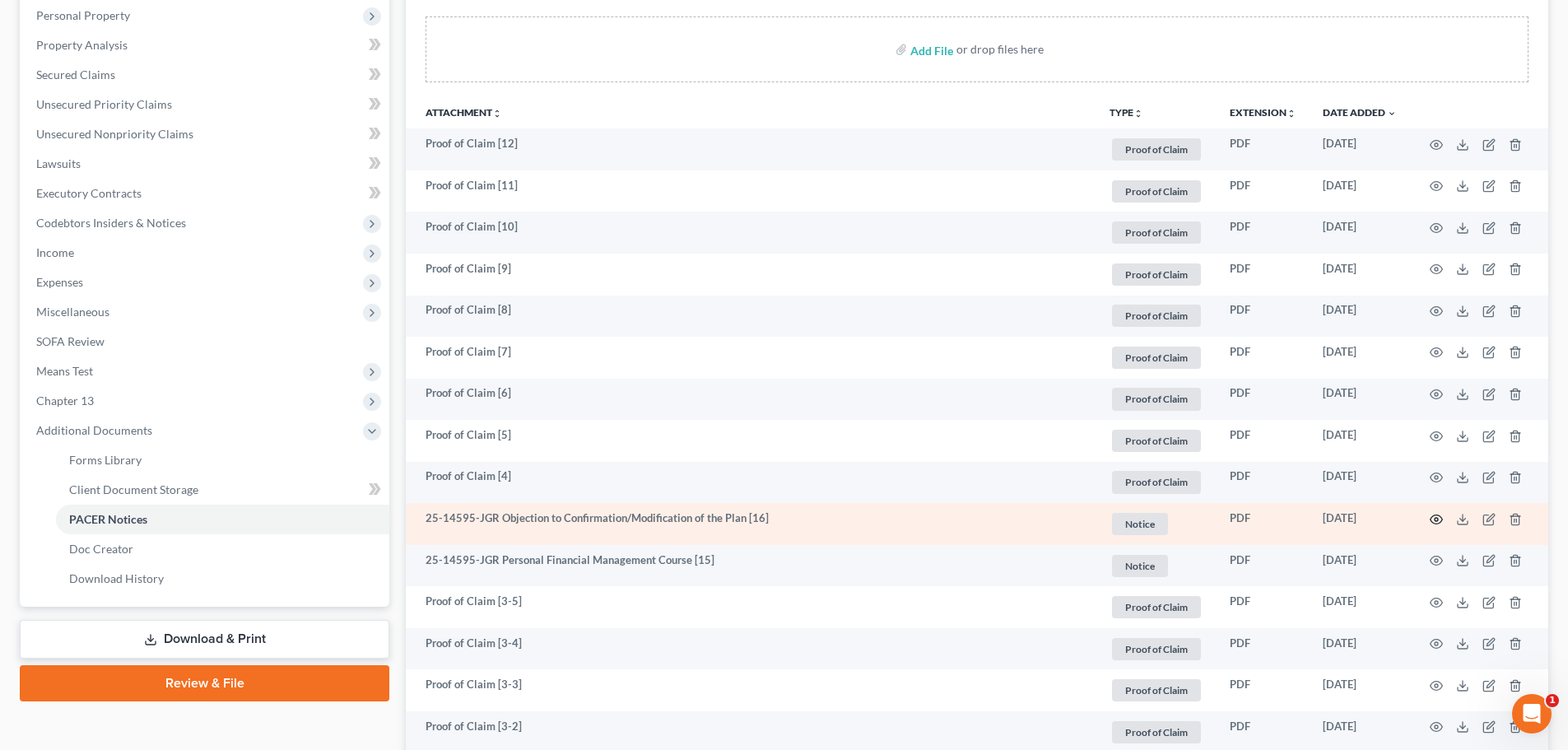
click at [1439, 516] on icon "button" at bounding box center [1436, 519] width 12 height 9
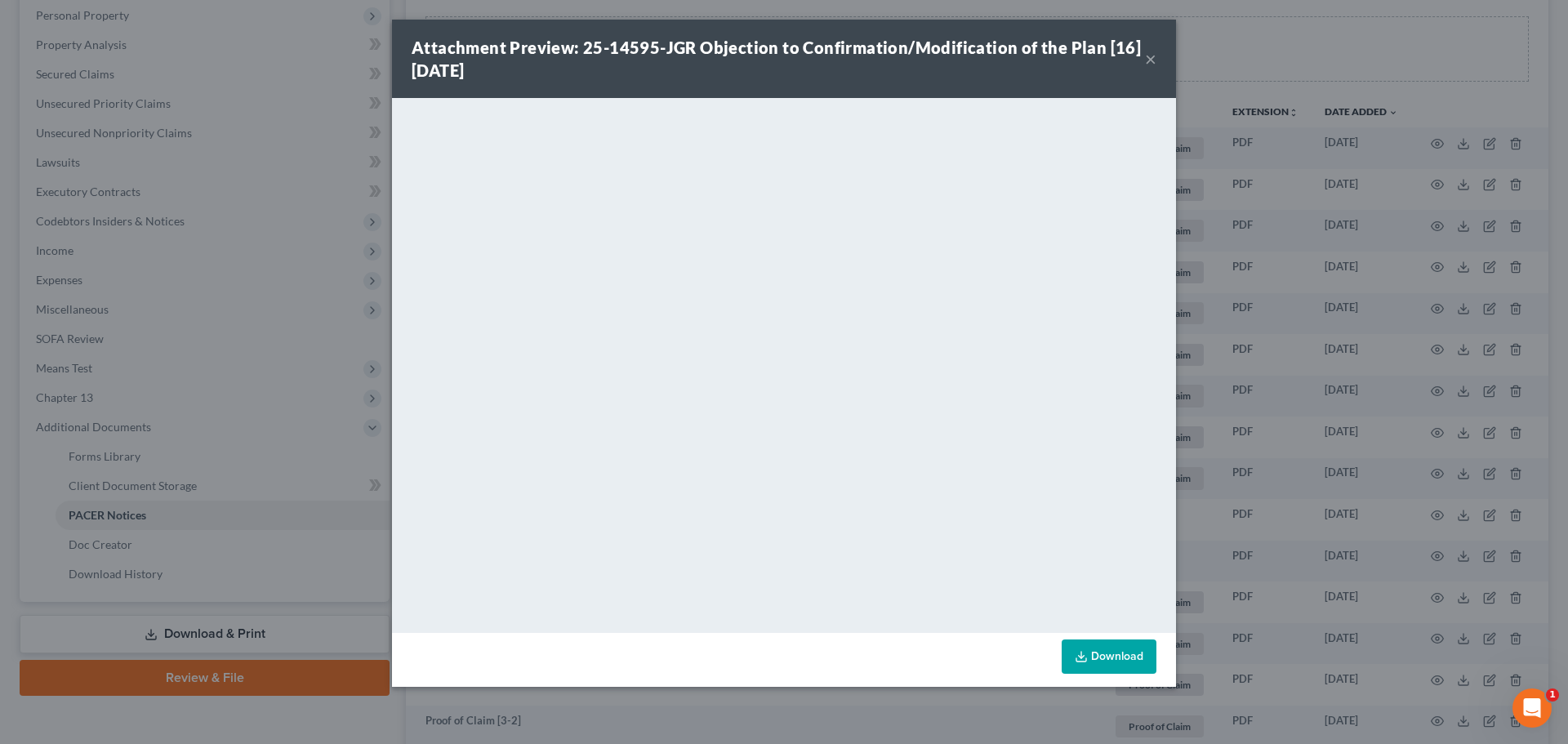
click at [1150, 64] on button "×" at bounding box center [1151, 58] width 12 height 19
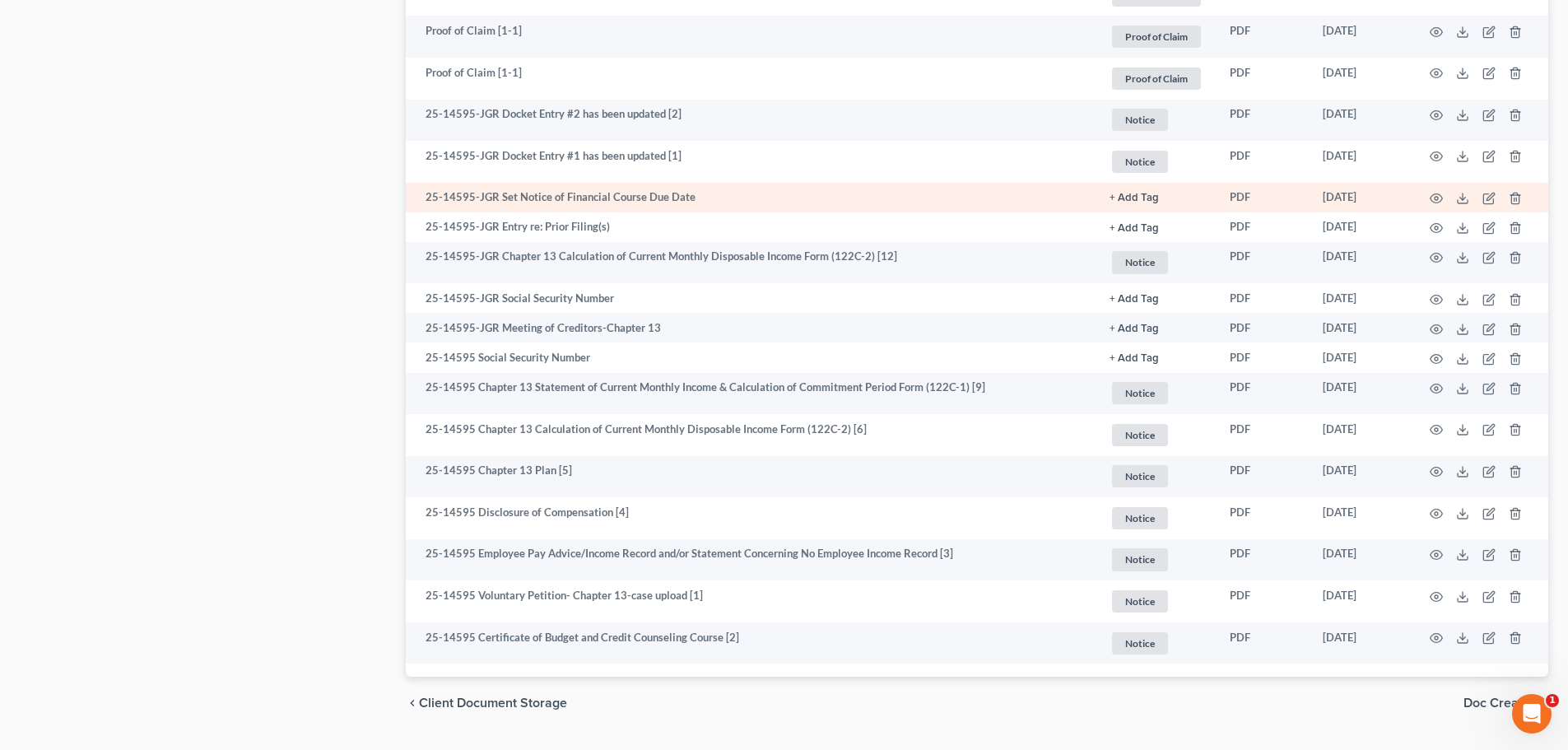
scroll to position [1278, 0]
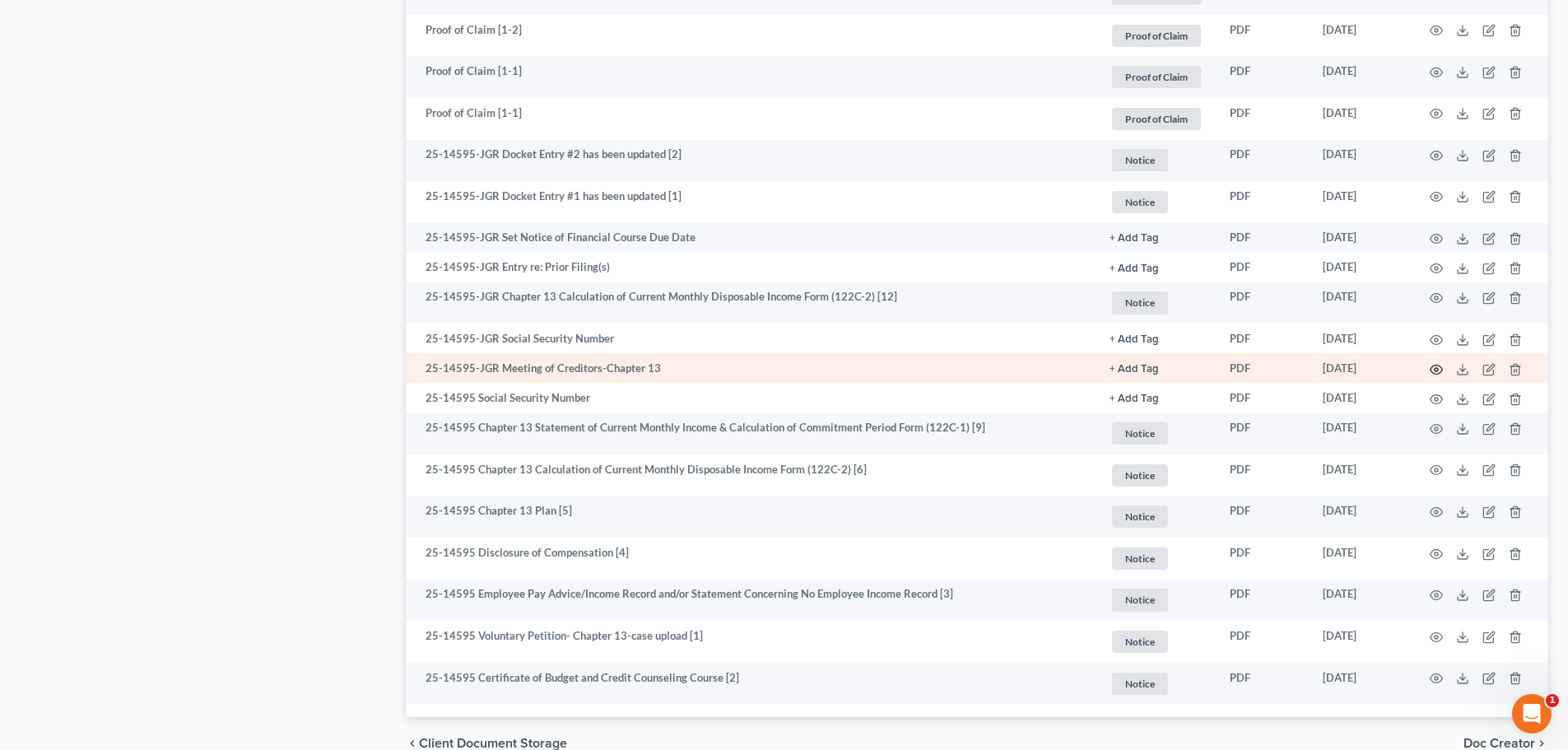
click at [1436, 368] on circle "button" at bounding box center [1436, 370] width 3 height 3
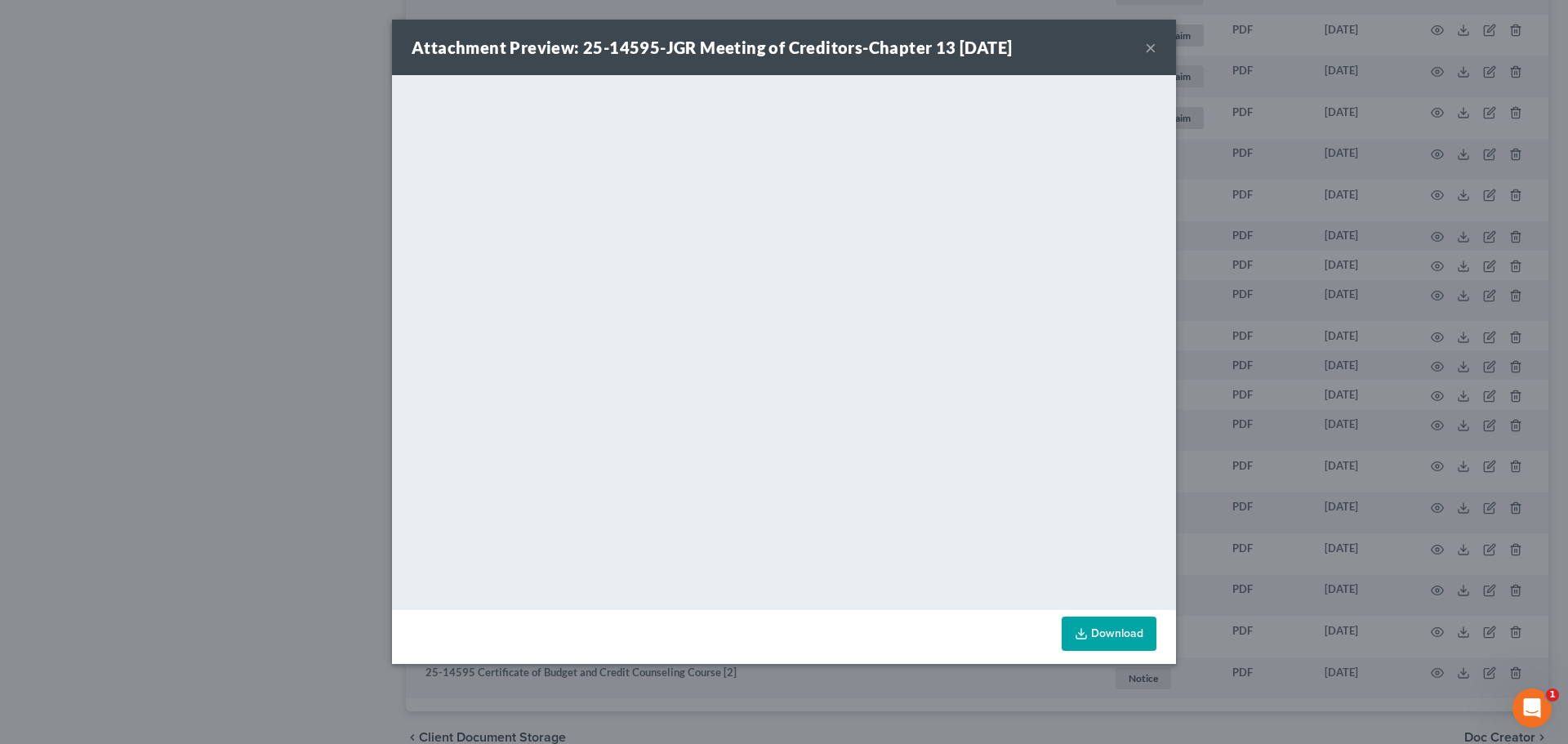
click at [1149, 49] on button "×" at bounding box center [1151, 46] width 12 height 19
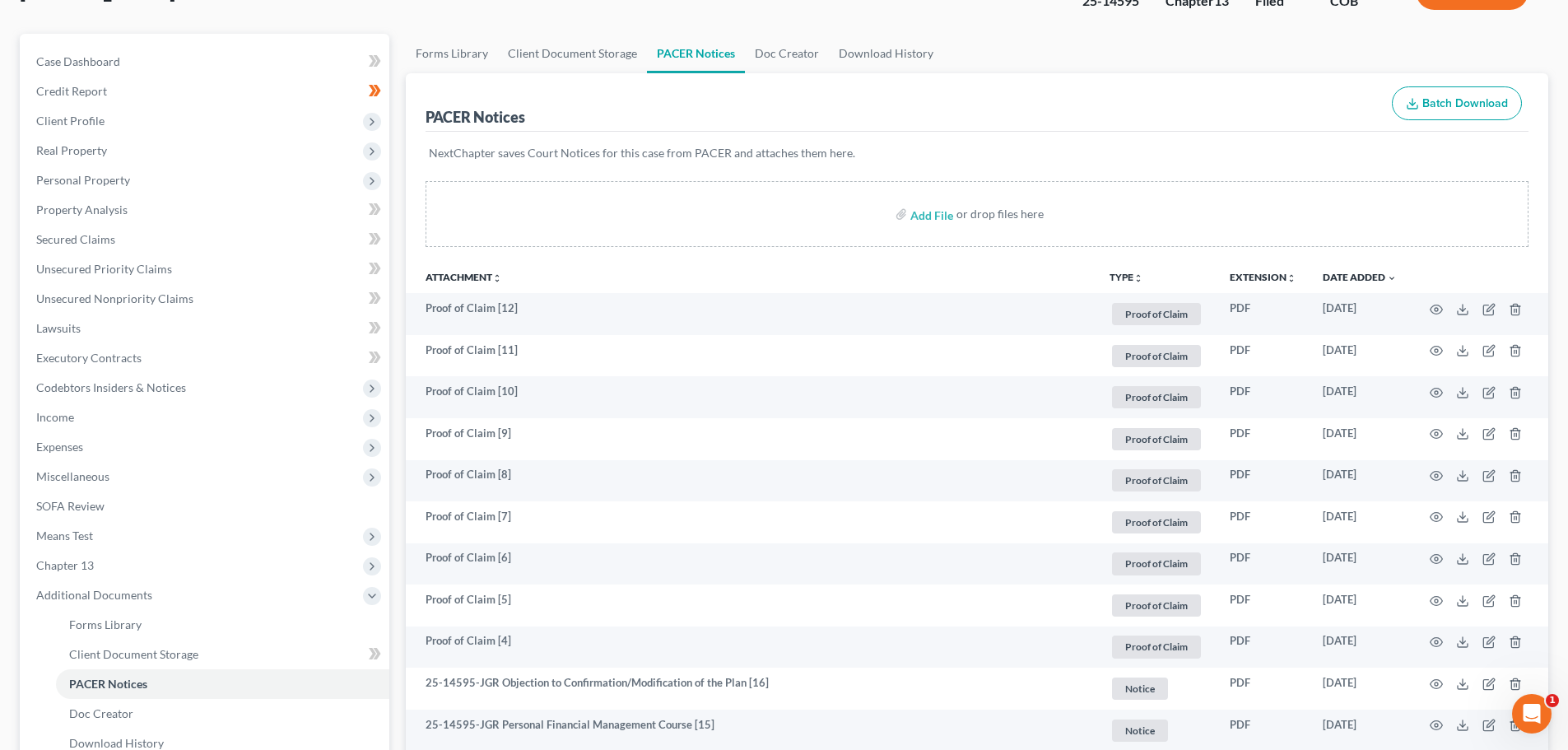
scroll to position [0, 0]
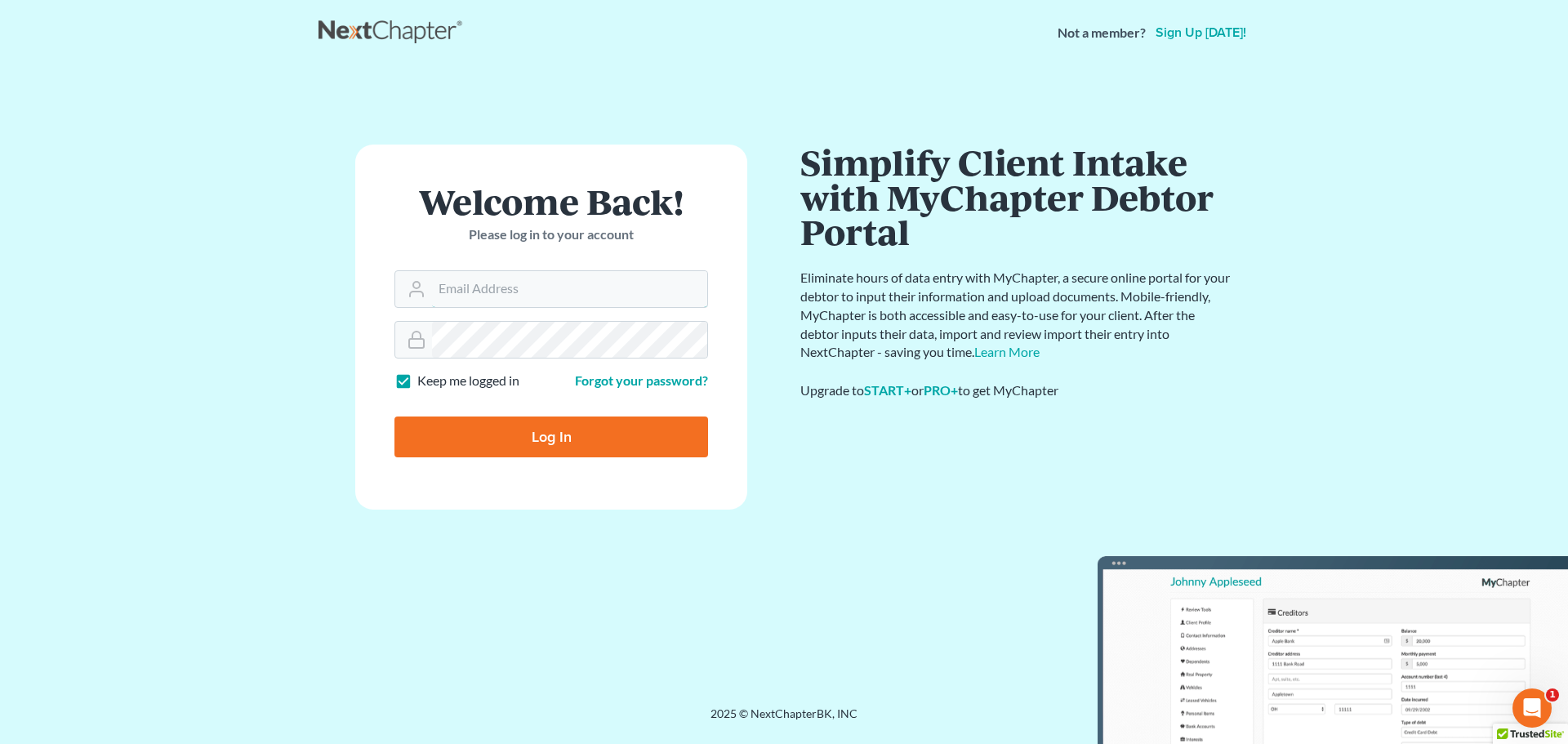
type input "[PERSON_NAME][EMAIL_ADDRESS][DOMAIN_NAME]"
click at [415, 449] on input "Log In" at bounding box center [551, 437] width 314 height 41
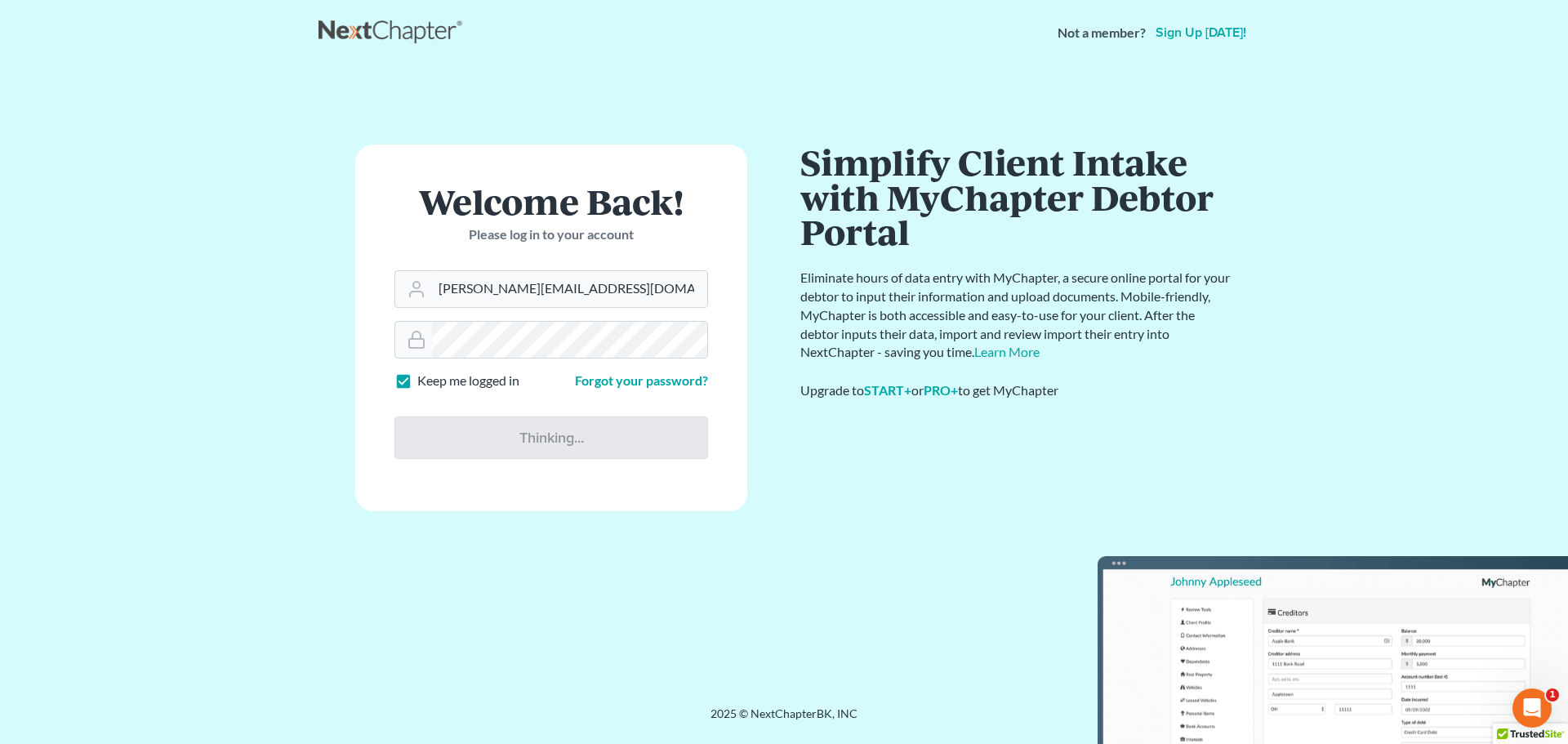
type input "Thinking..."
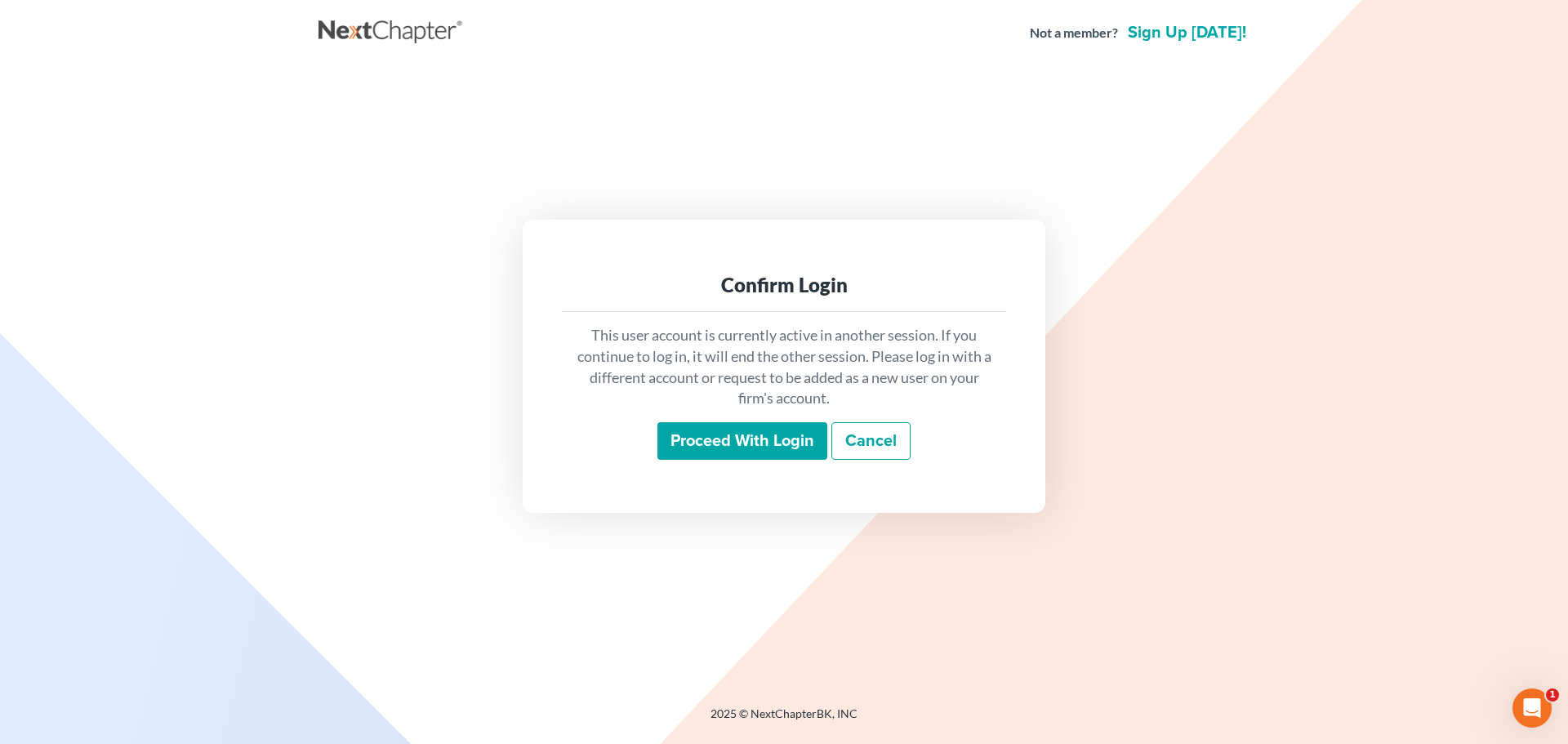
click at [708, 441] on input "Proceed with login" at bounding box center [742, 441] width 170 height 37
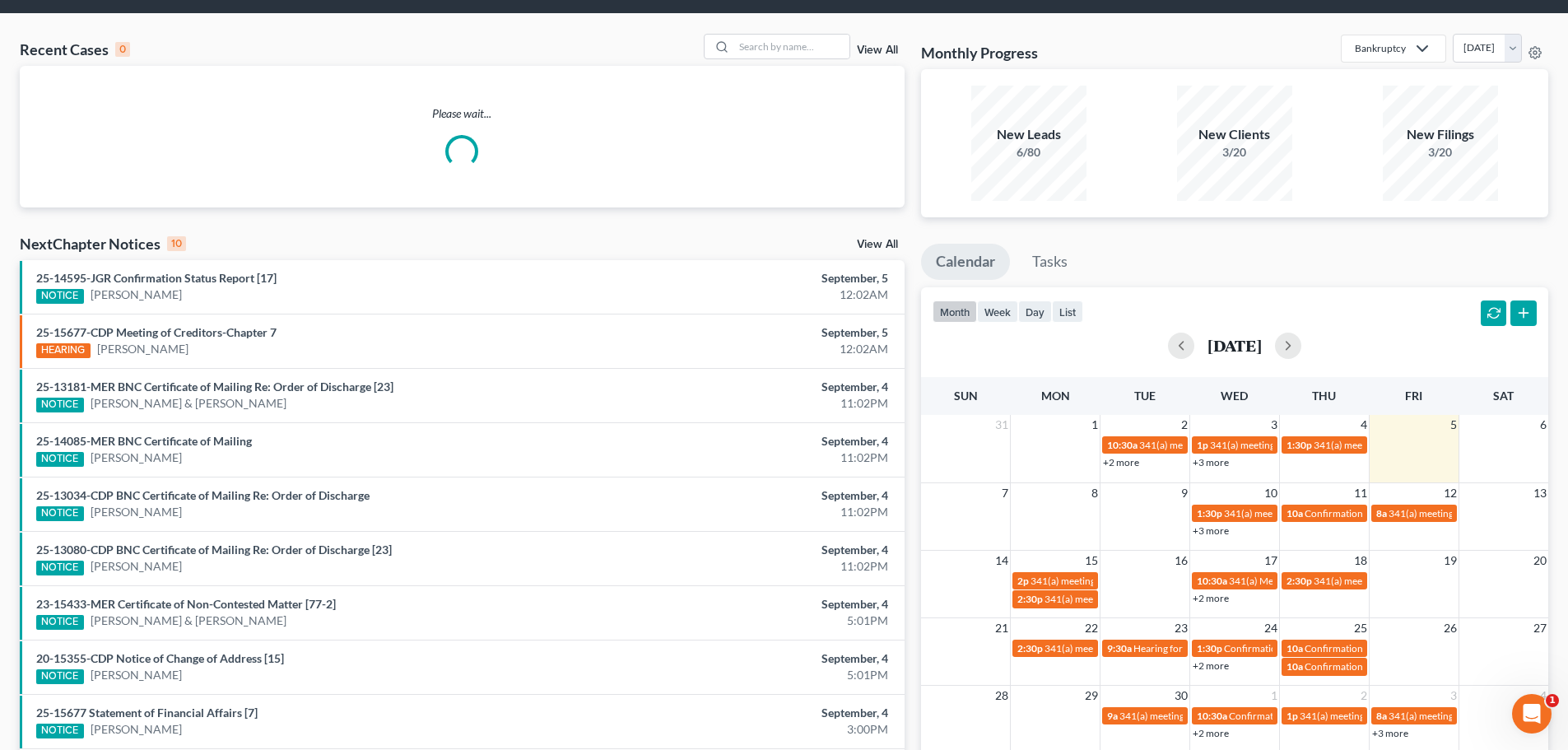
scroll to position [83, 0]
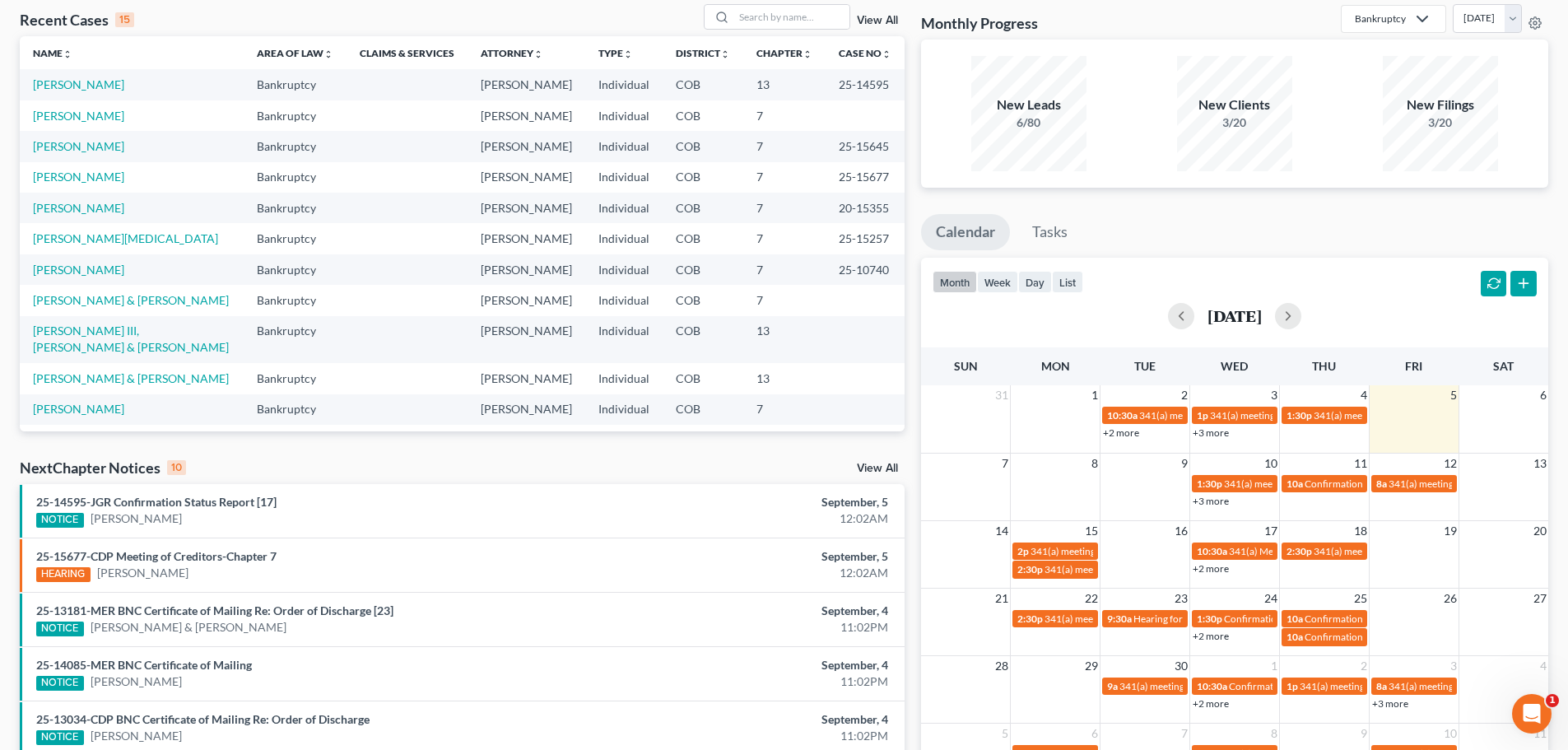
click at [1218, 501] on link "+3 more" at bounding box center [1210, 501] width 37 height 12
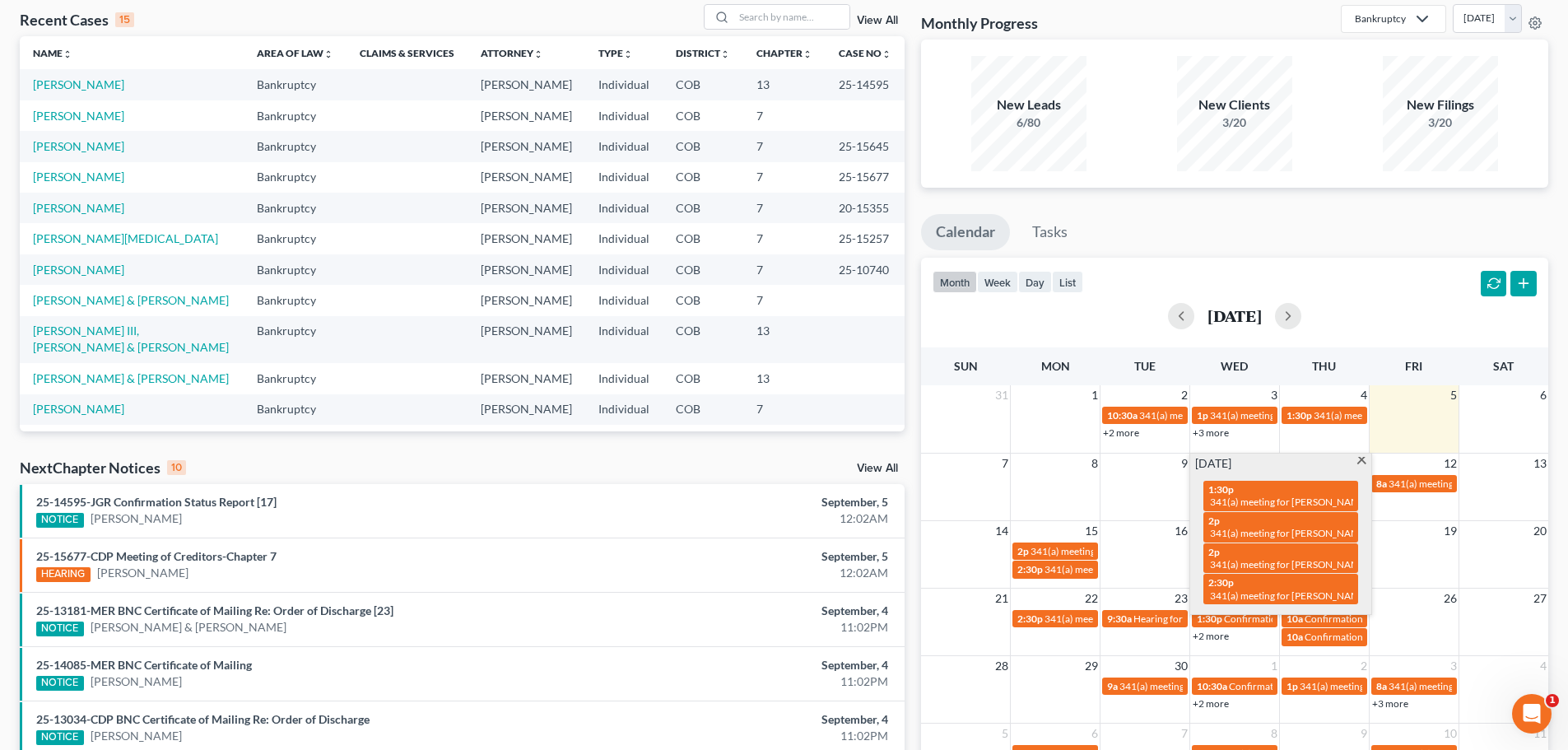
click at [1358, 461] on span at bounding box center [1361, 462] width 12 height 11
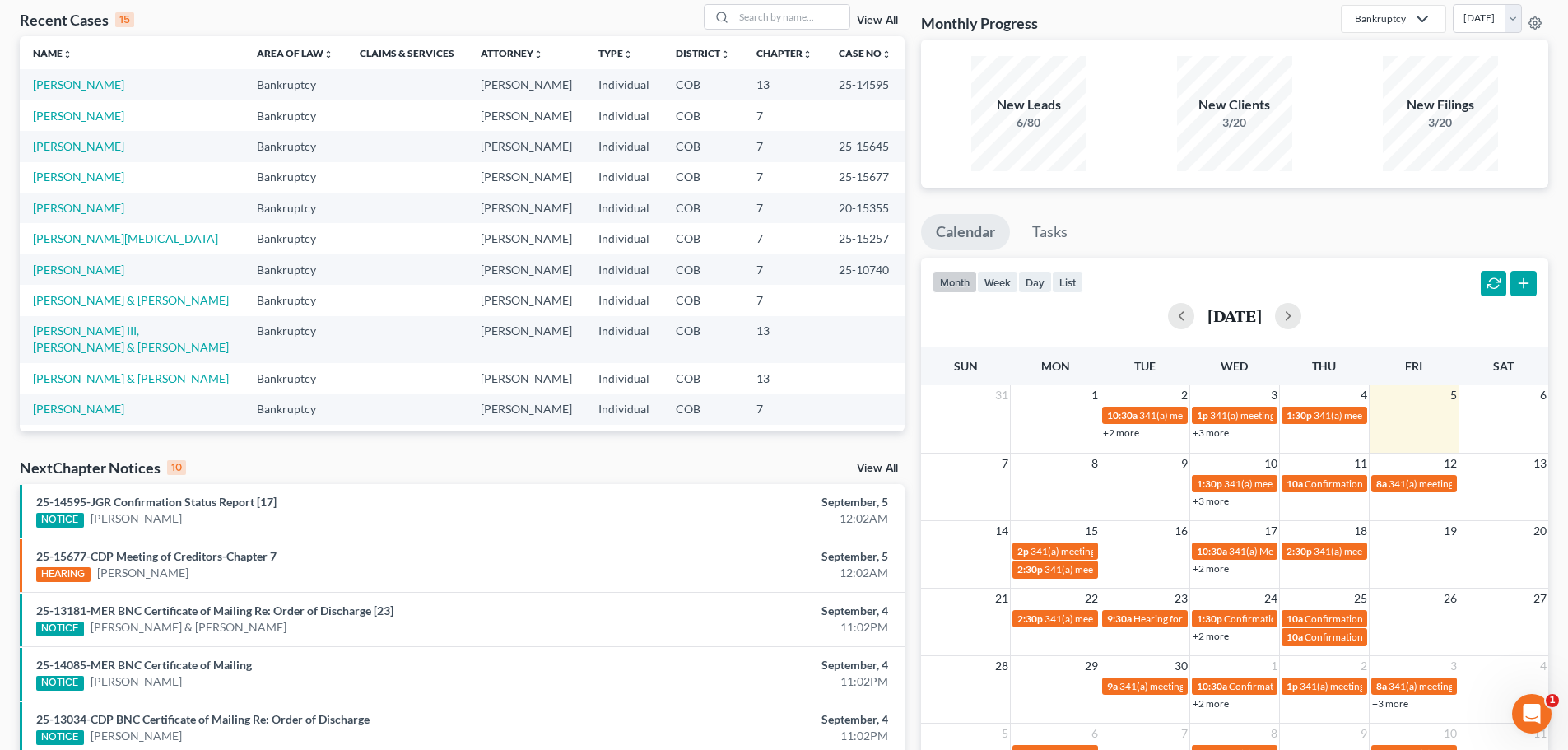
click at [1213, 570] on link "+2 more" at bounding box center [1210, 568] width 37 height 12
click at [1158, 548] on td at bounding box center [1145, 560] width 89 height 38
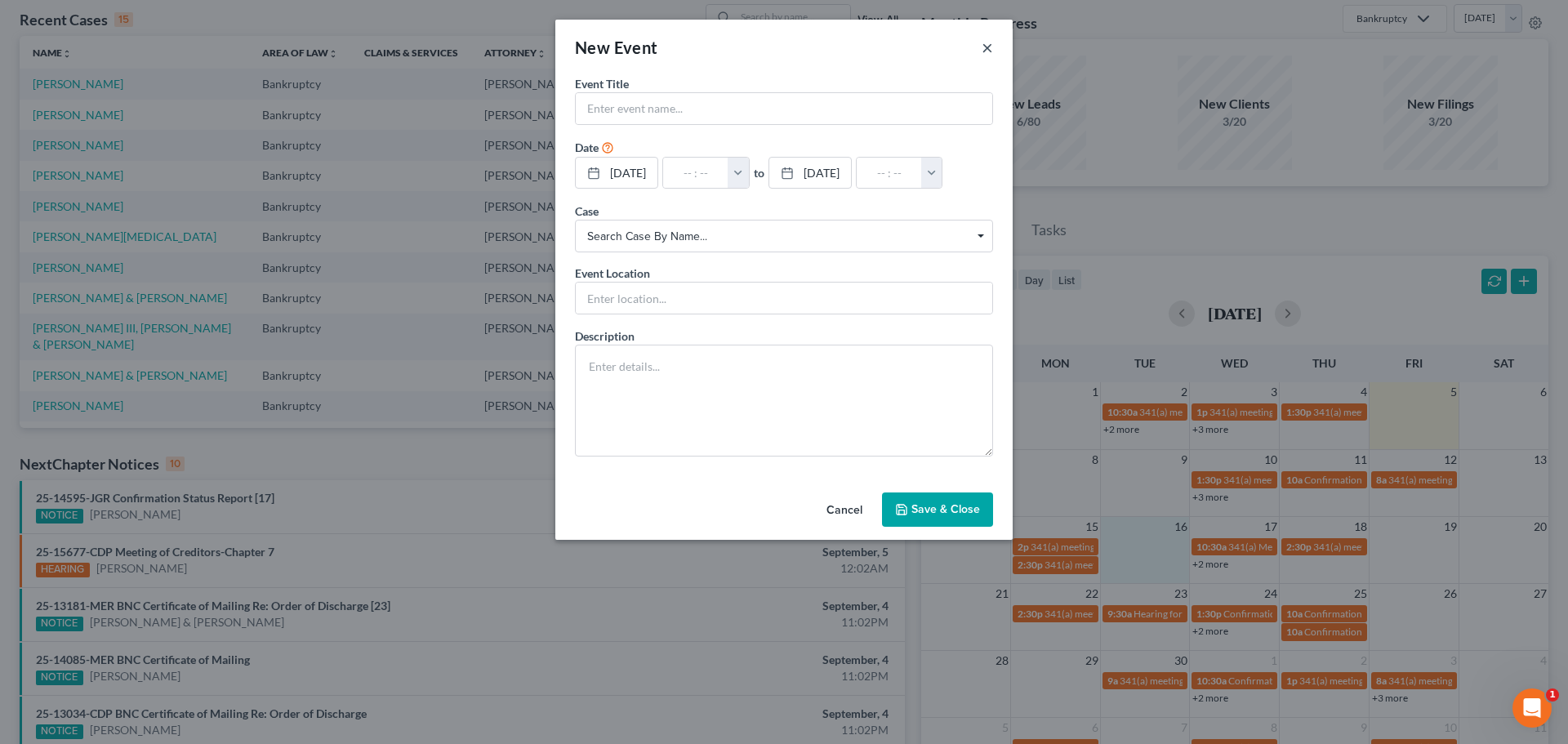
click at [984, 45] on button "×" at bounding box center [987, 46] width 12 height 19
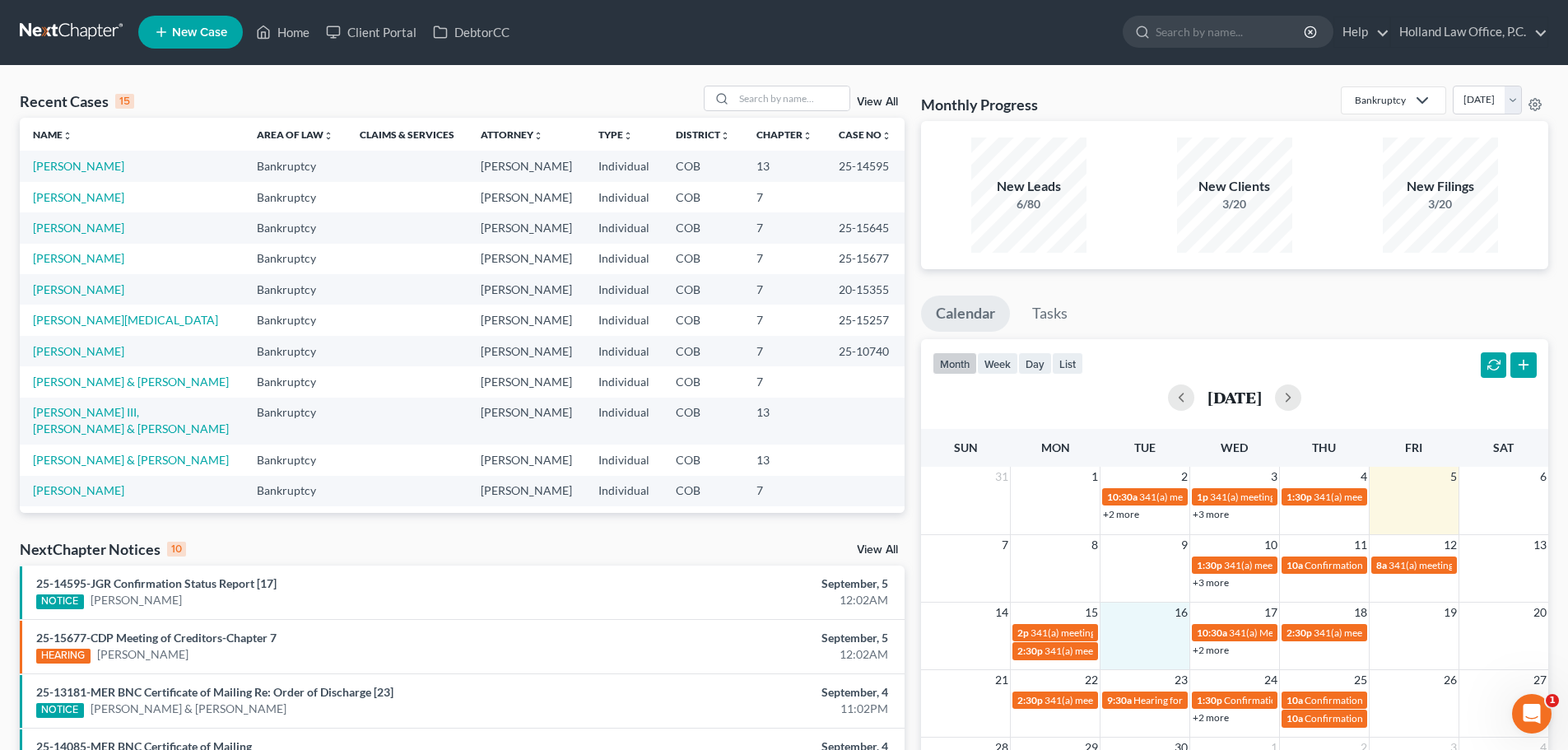
scroll to position [0, 0]
